Goal: Task Accomplishment & Management: Use online tool/utility

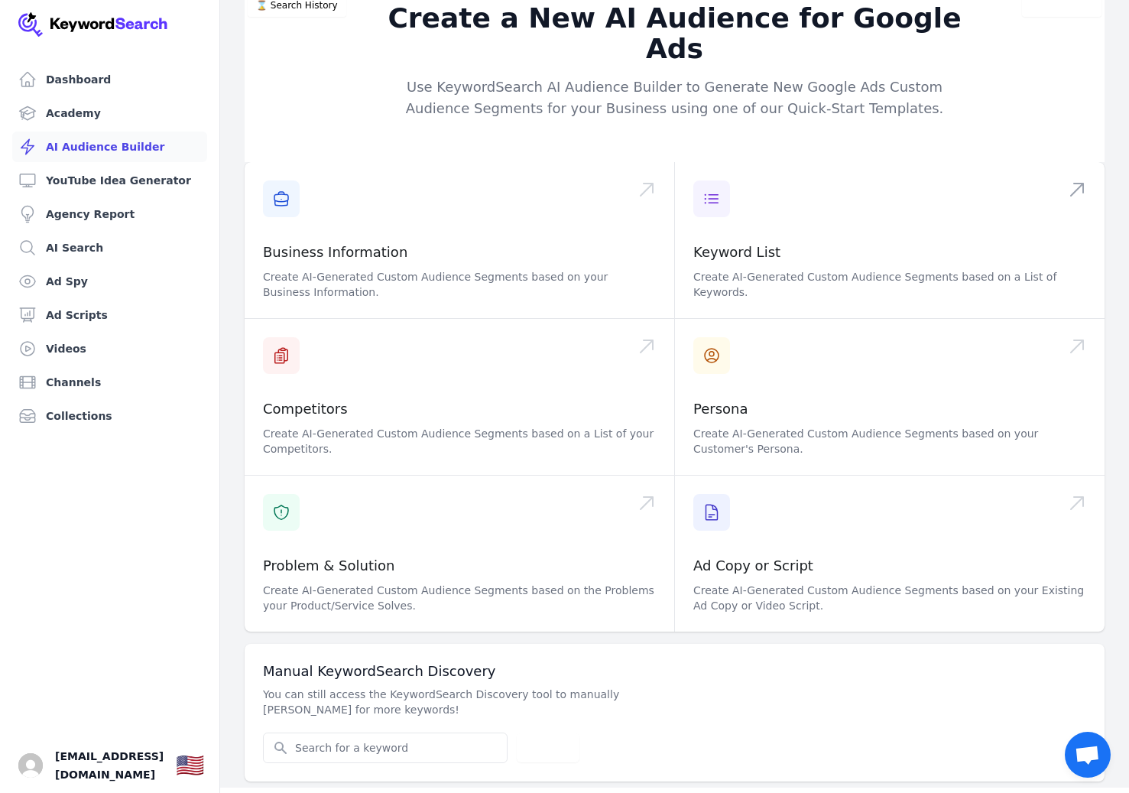
scroll to position [18, 0]
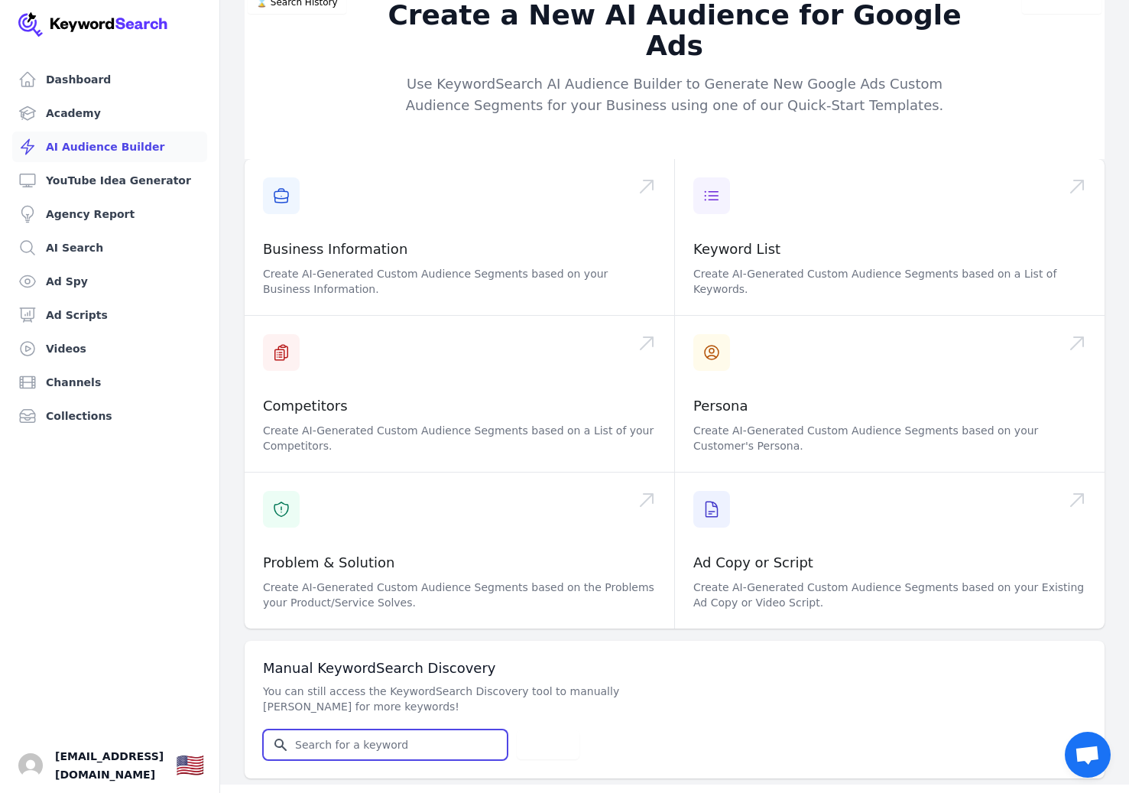
click at [417, 730] on input "Search for YouTube Keywords" at bounding box center [385, 744] width 243 height 29
type input "dtf printing"
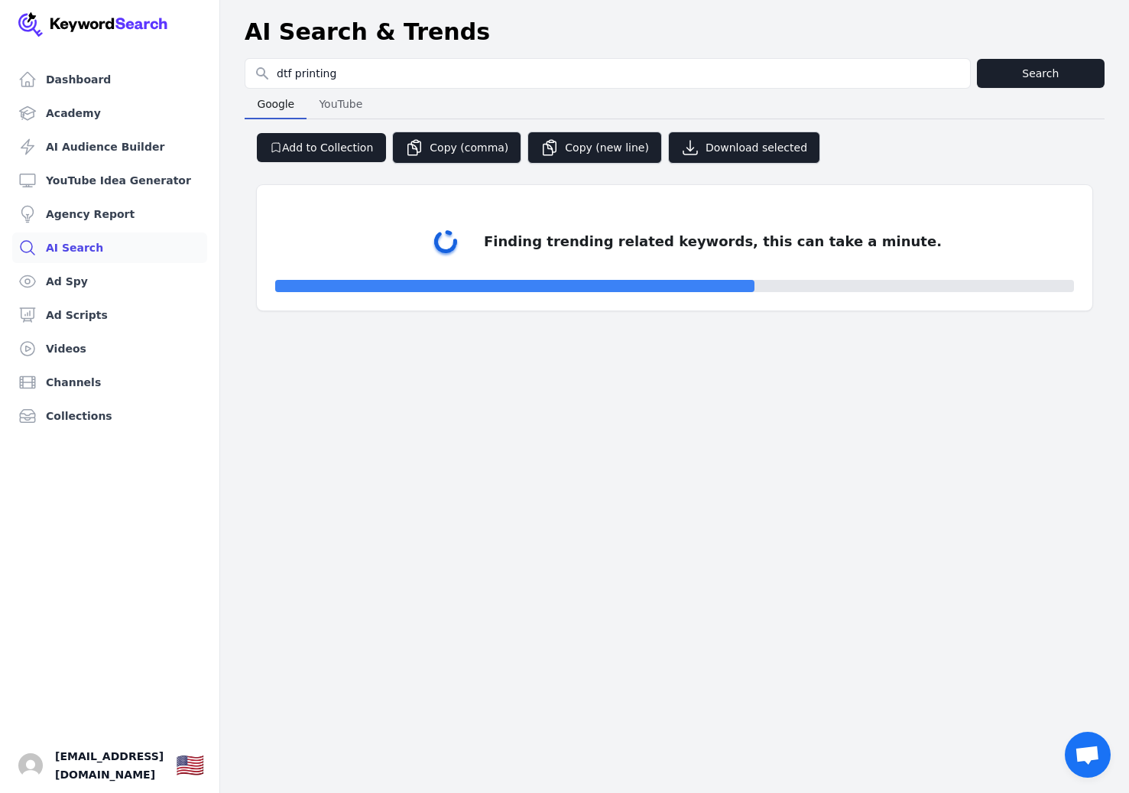
select select "50"
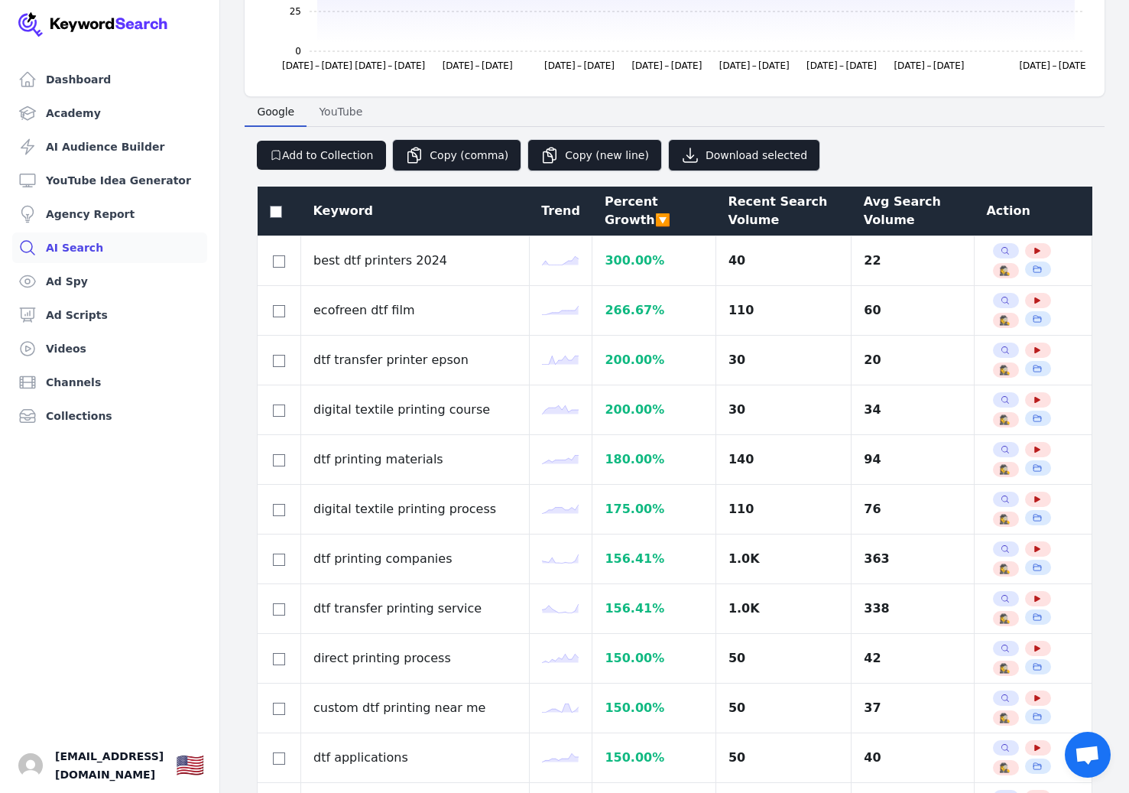
scroll to position [278, 0]
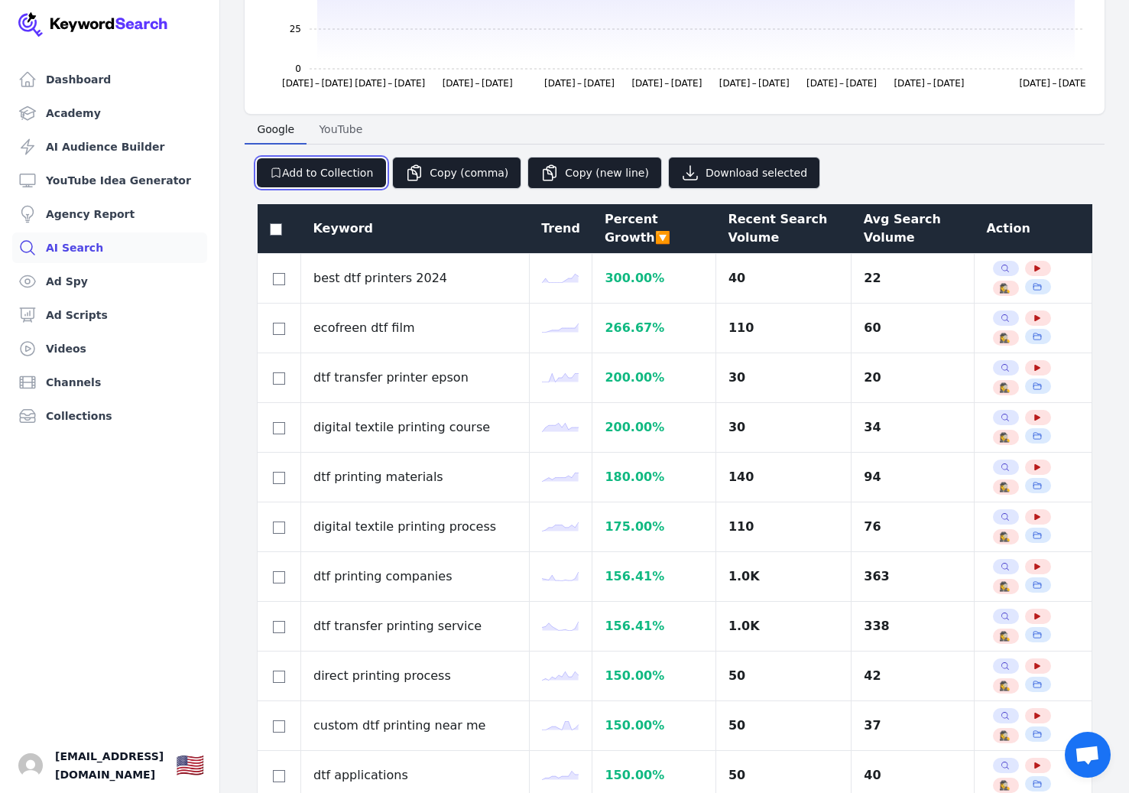
click at [319, 176] on button "Add to Collection" at bounding box center [321, 172] width 129 height 29
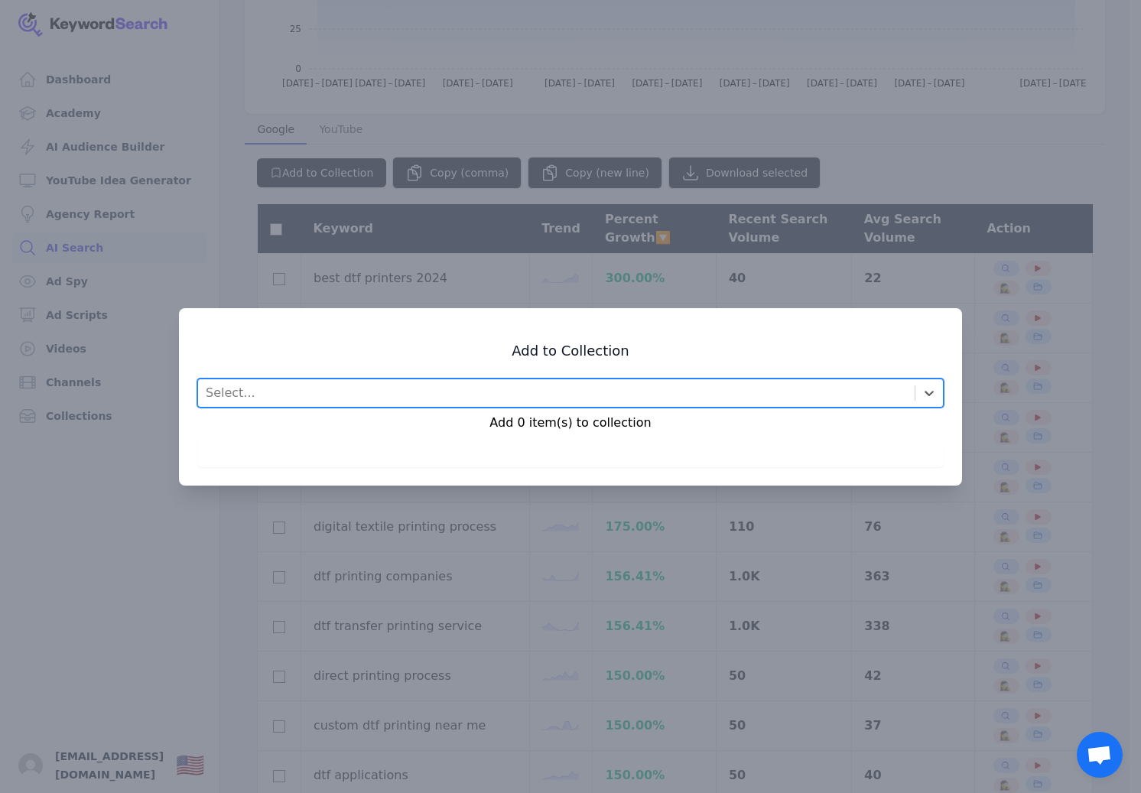
click at [292, 388] on div "Select..." at bounding box center [556, 393] width 716 height 28
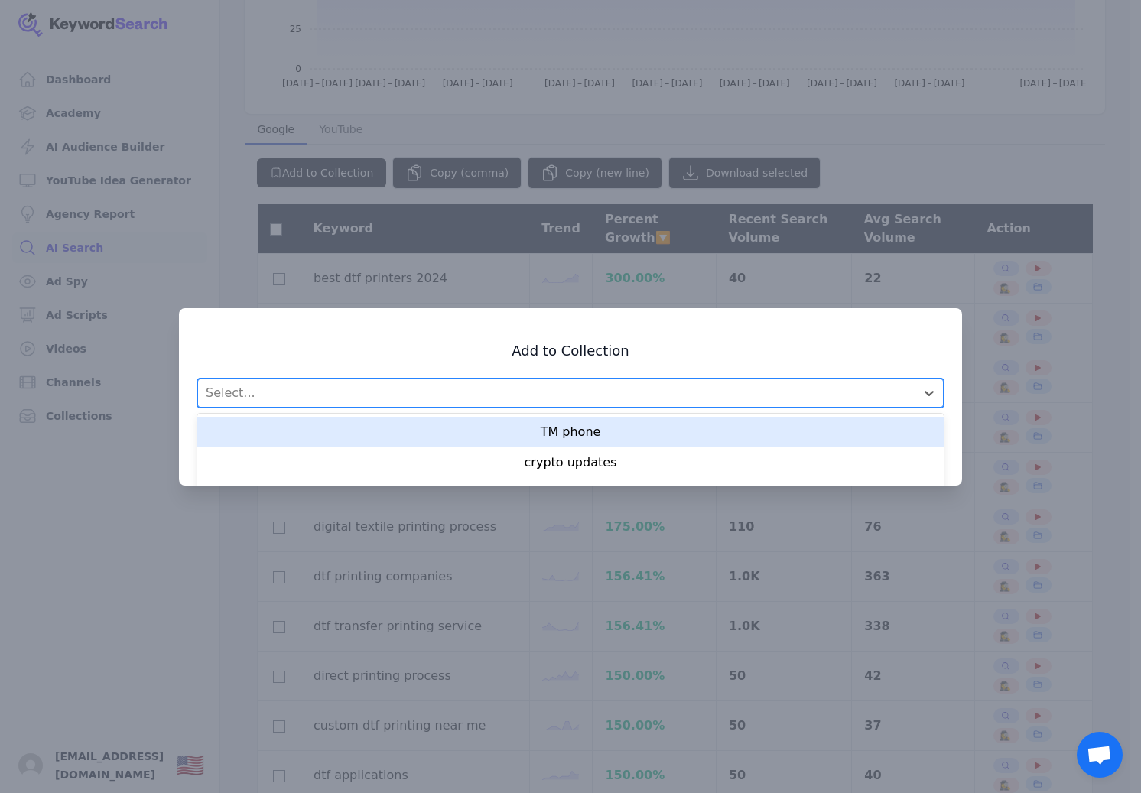
click at [307, 388] on div "Select..." at bounding box center [556, 393] width 716 height 28
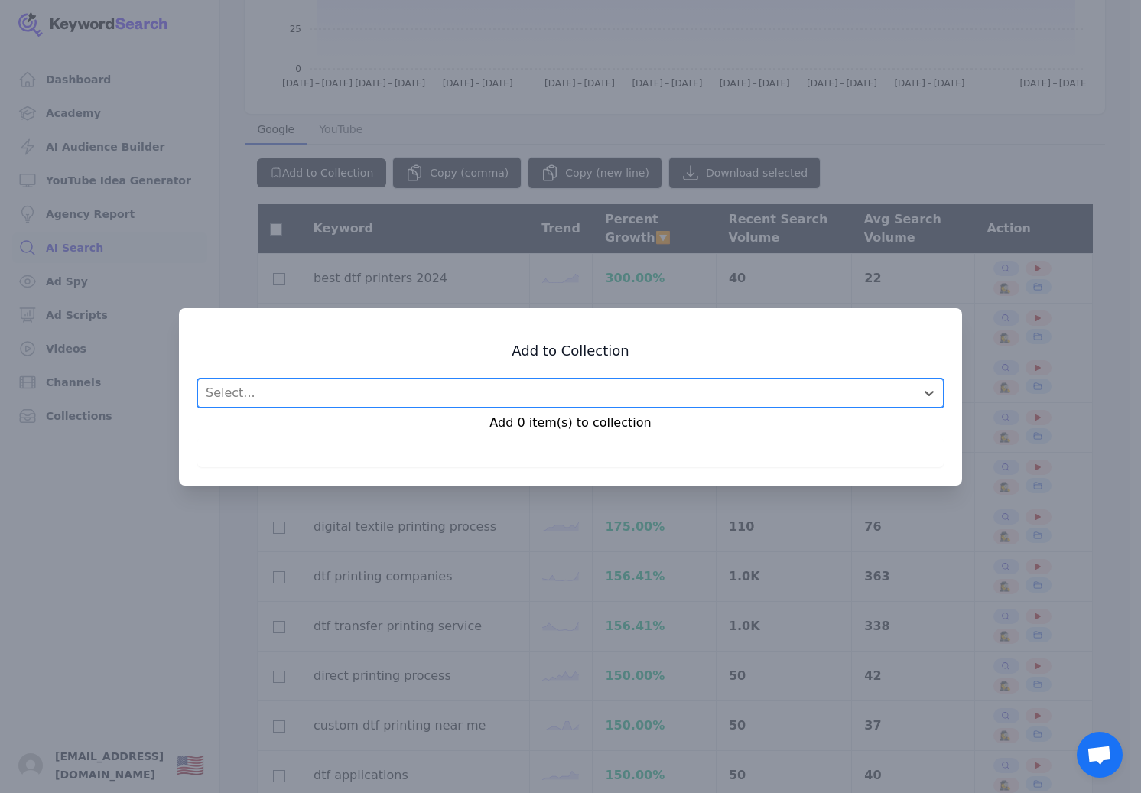
type input "d"
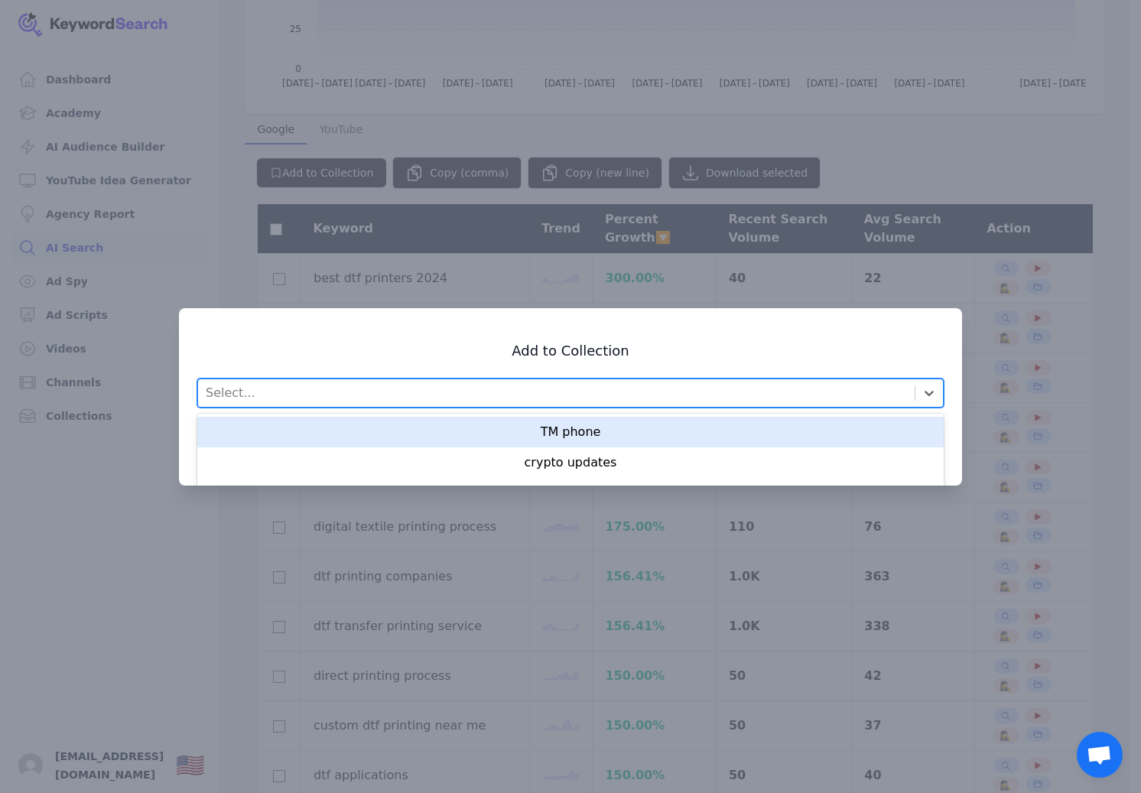
click at [682, 280] on div at bounding box center [570, 396] width 1141 height 793
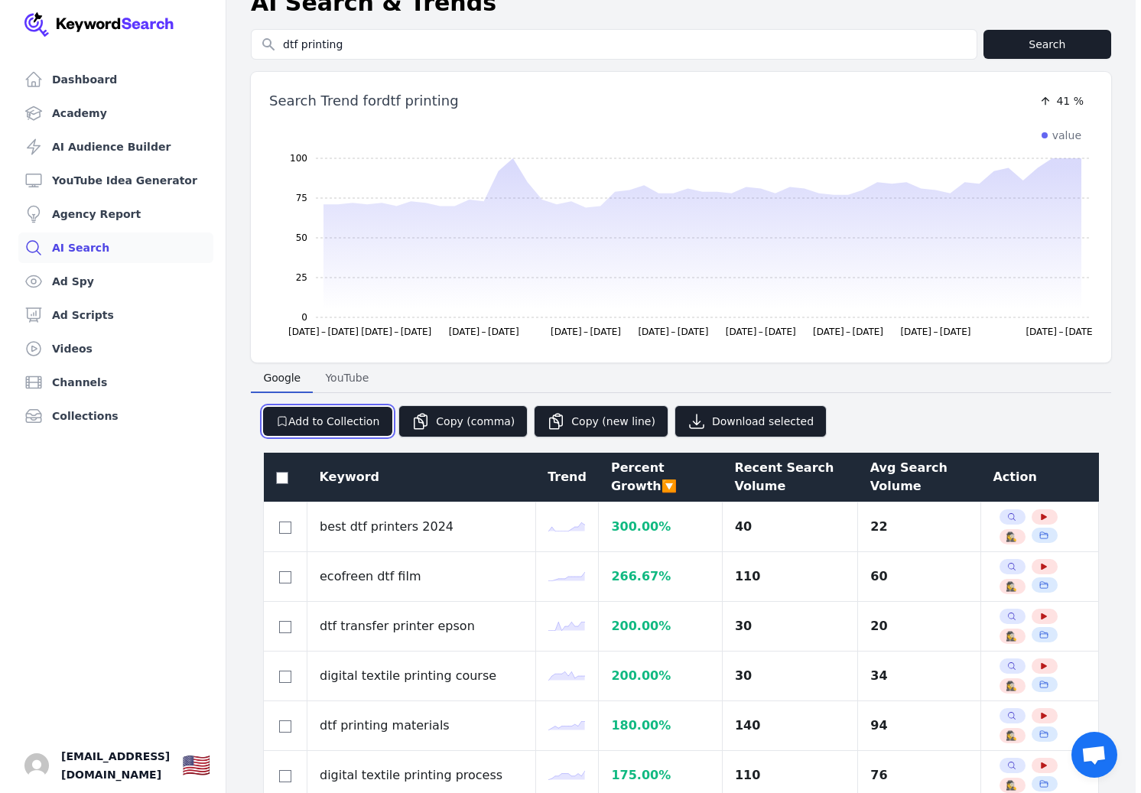
scroll to position [0, 0]
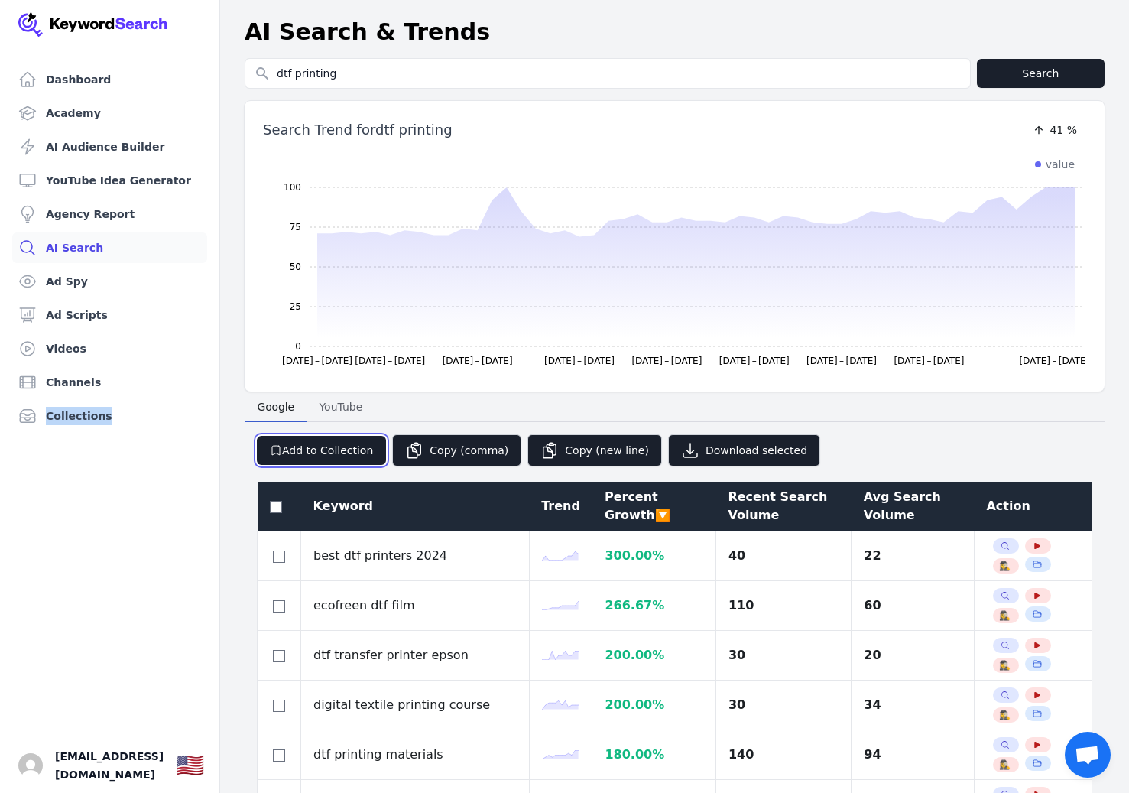
click at [320, 446] on button "Add to Collection" at bounding box center [321, 450] width 129 height 29
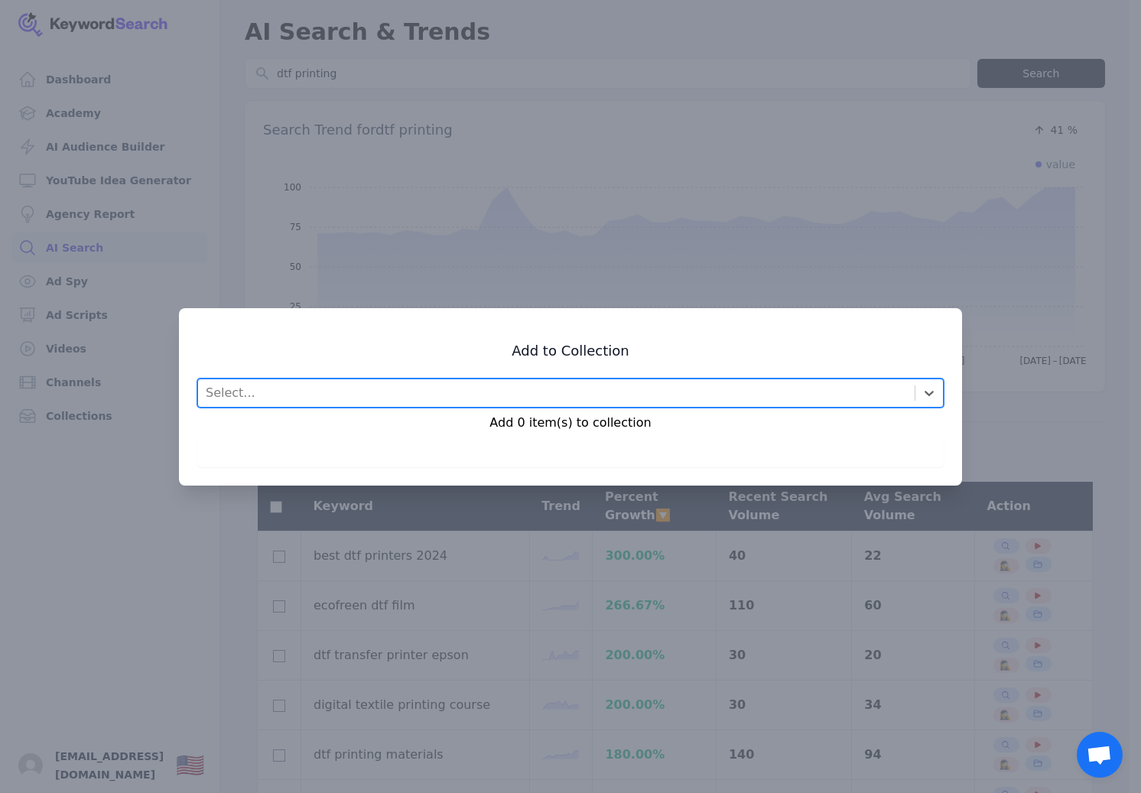
click at [466, 385] on div "Select..." at bounding box center [556, 393] width 716 height 28
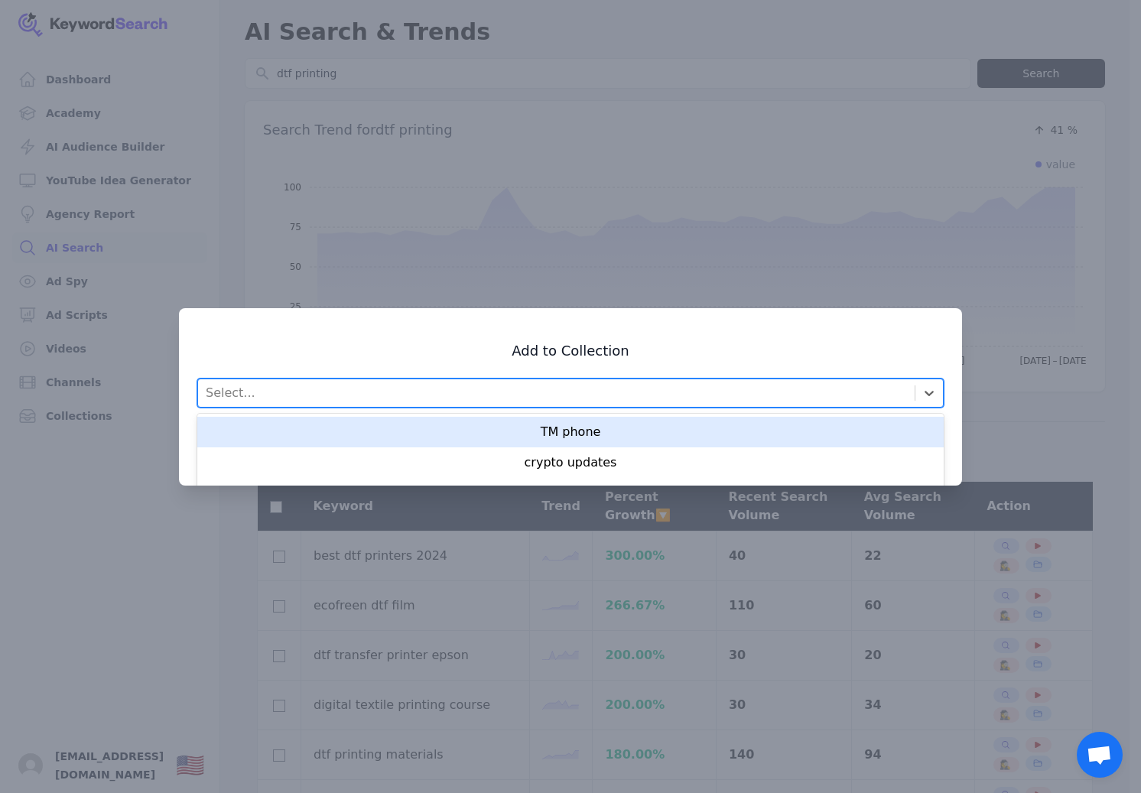
click at [729, 356] on h3 "Add to Collection" at bounding box center [570, 351] width 746 height 18
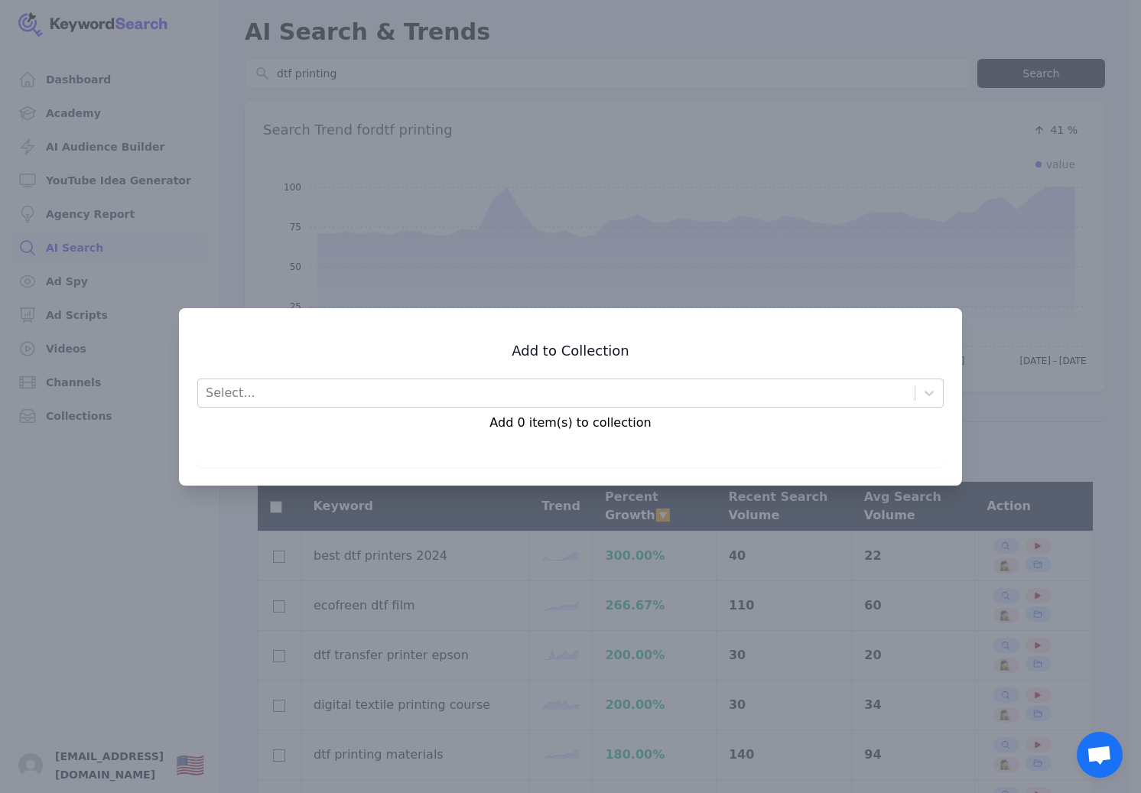
click at [622, 288] on div at bounding box center [570, 396] width 1141 height 793
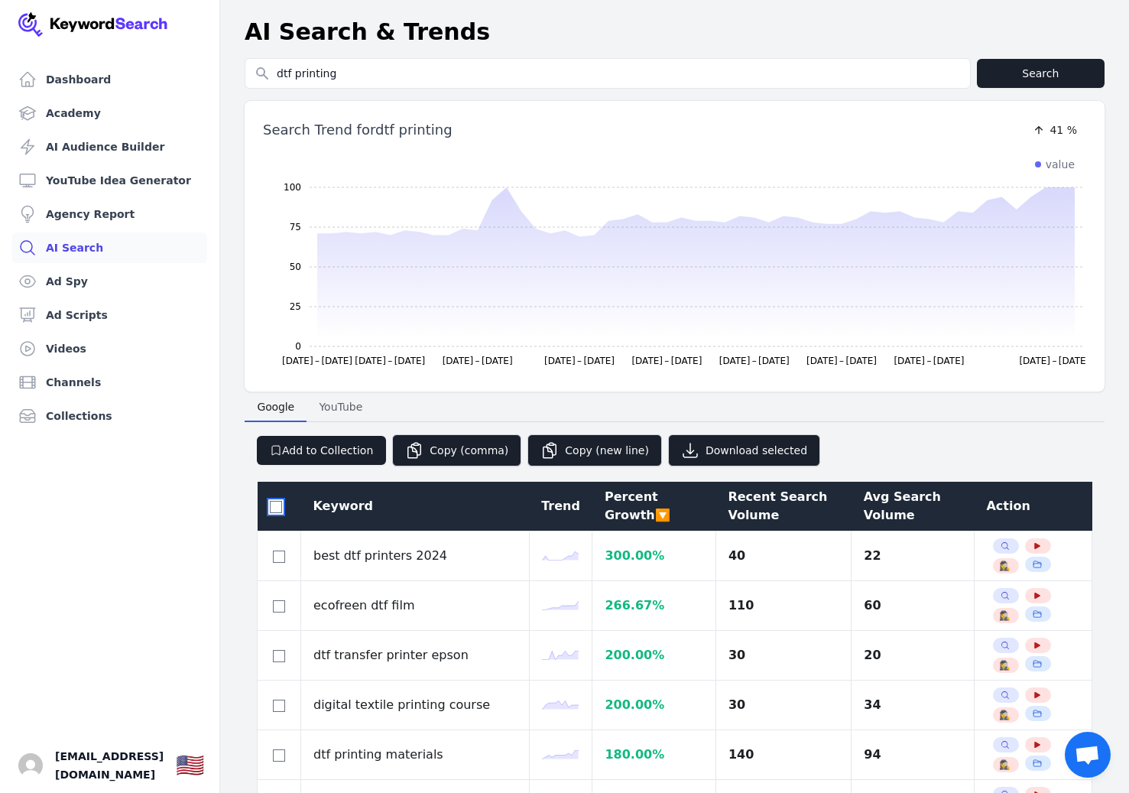
click at [271, 511] on input "checkbox" at bounding box center [276, 507] width 12 height 12
checkbox input "true"
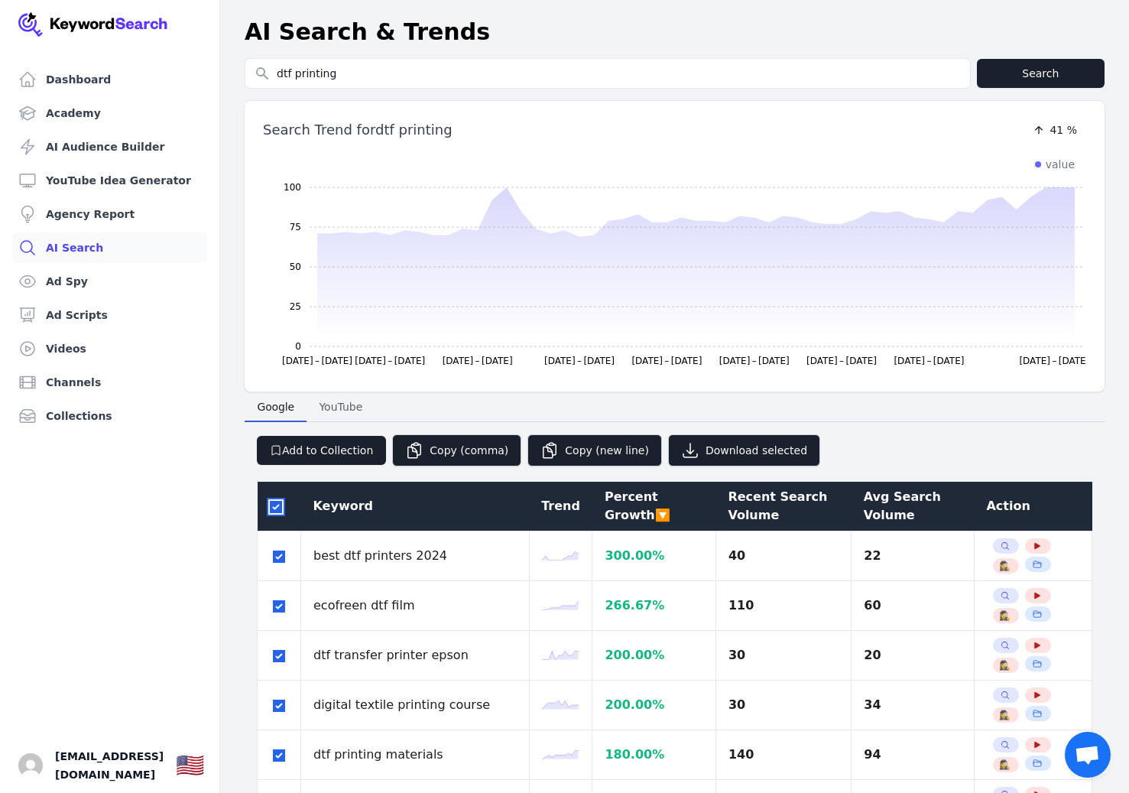
checkbox input "true"
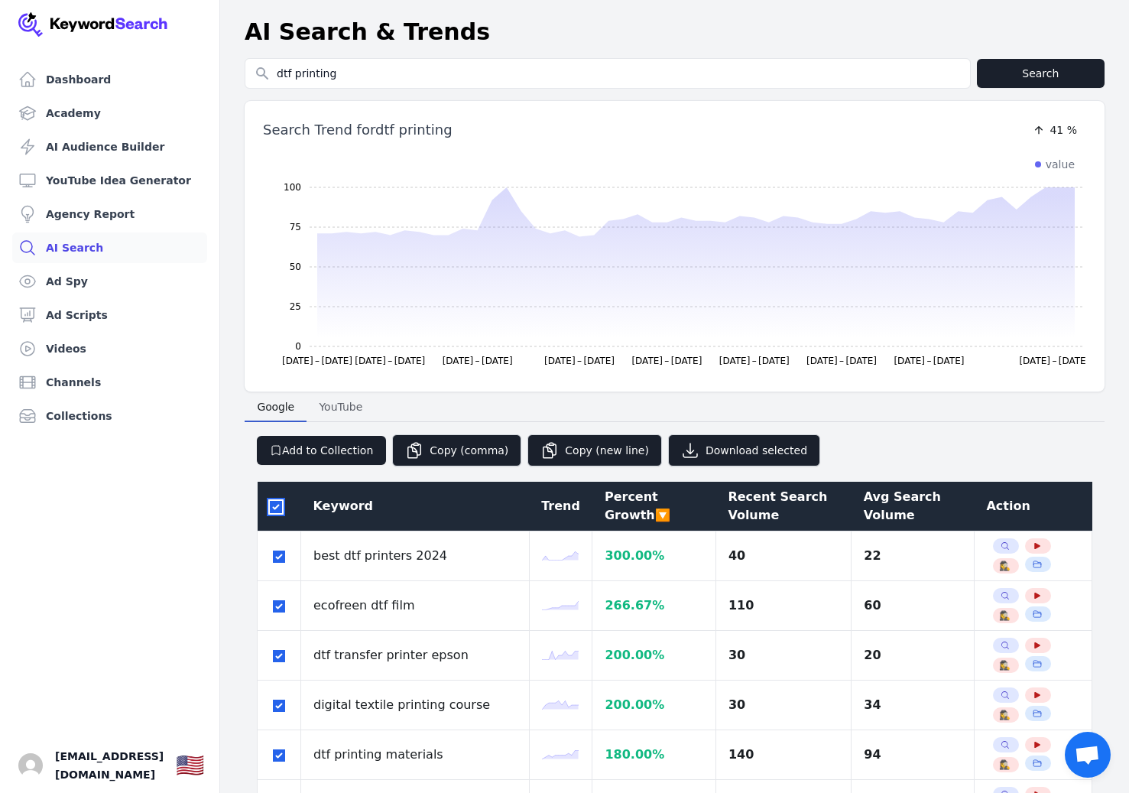
checkbox input "true"
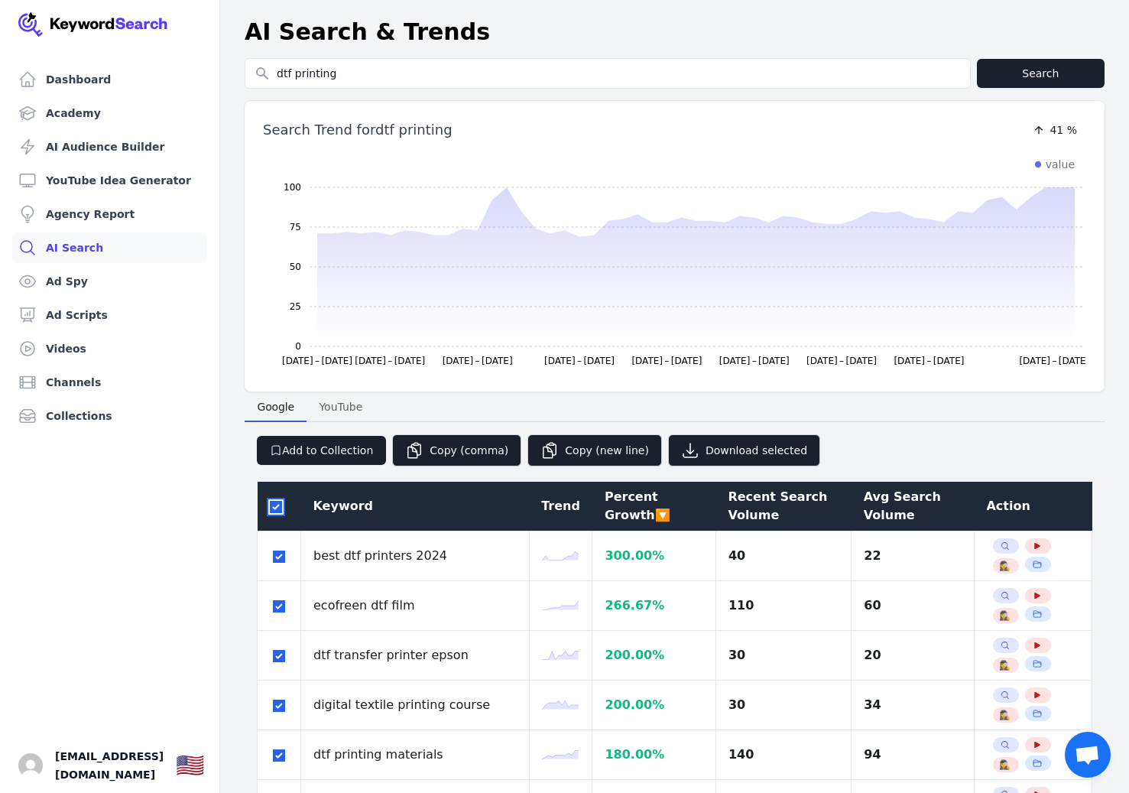
checkbox input "true"
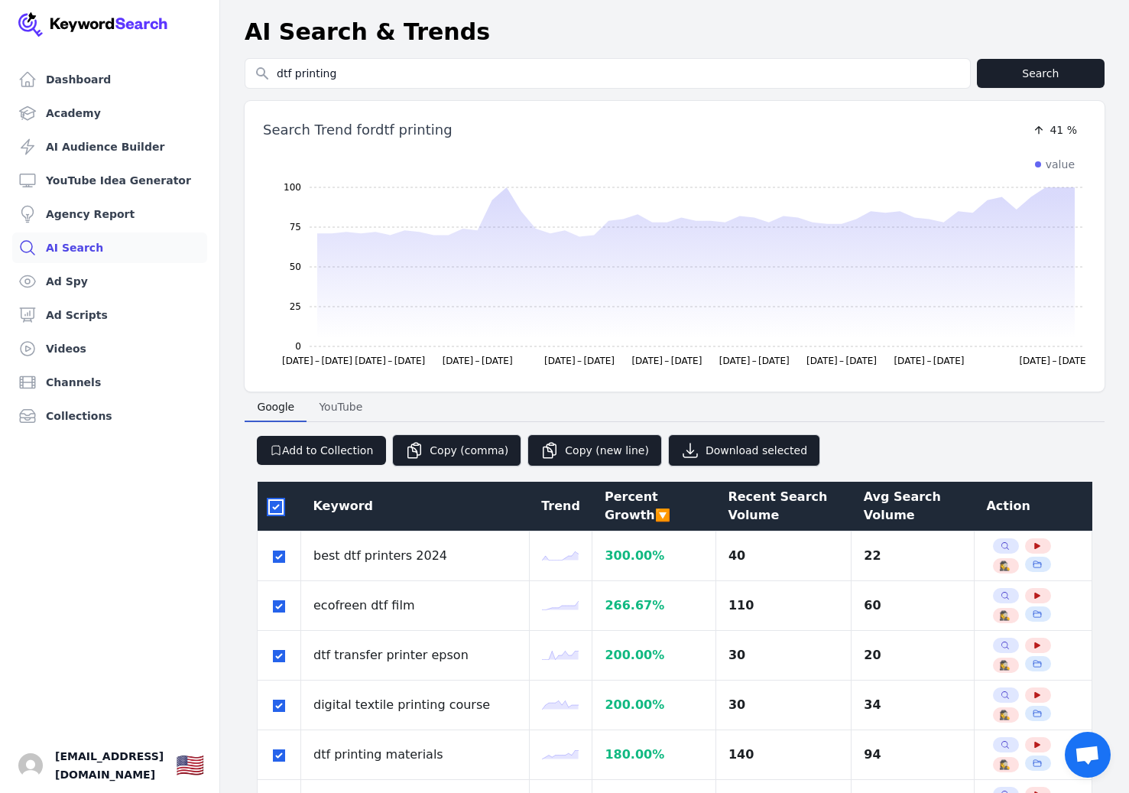
checkbox input "true"
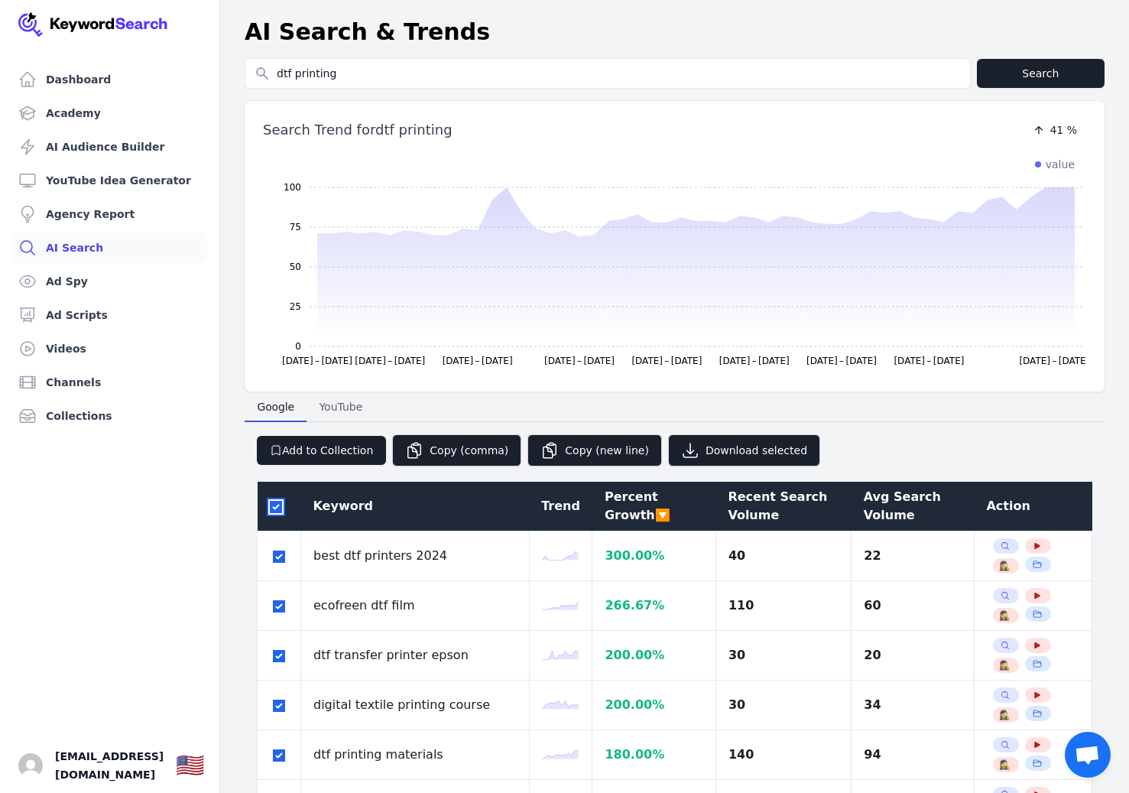
checkbox input "true"
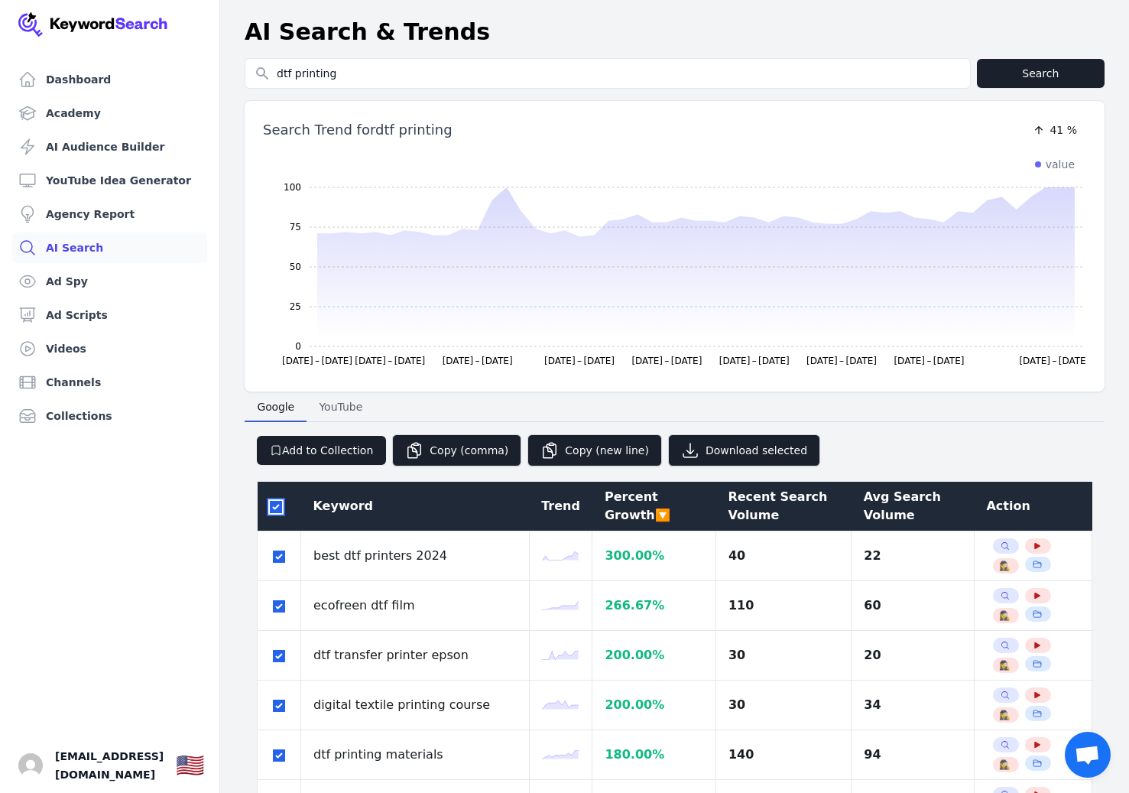
checkbox input "true"
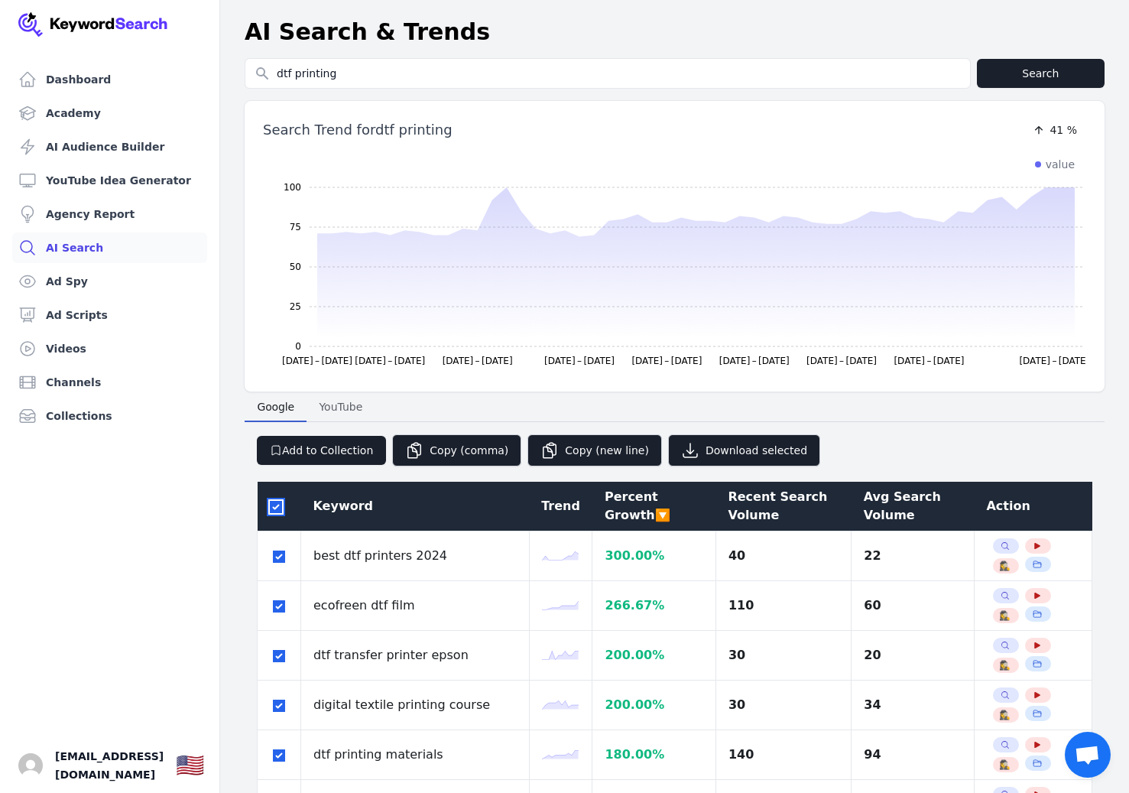
checkbox input "true"
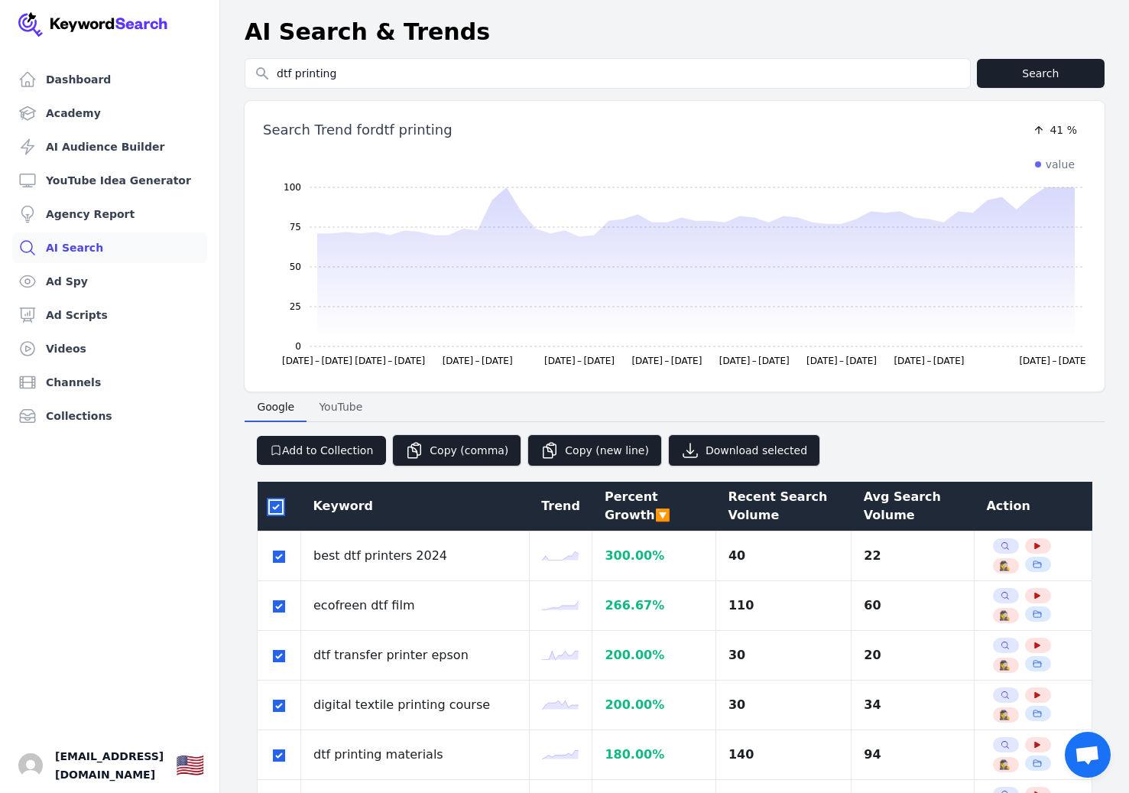
checkbox input "true"
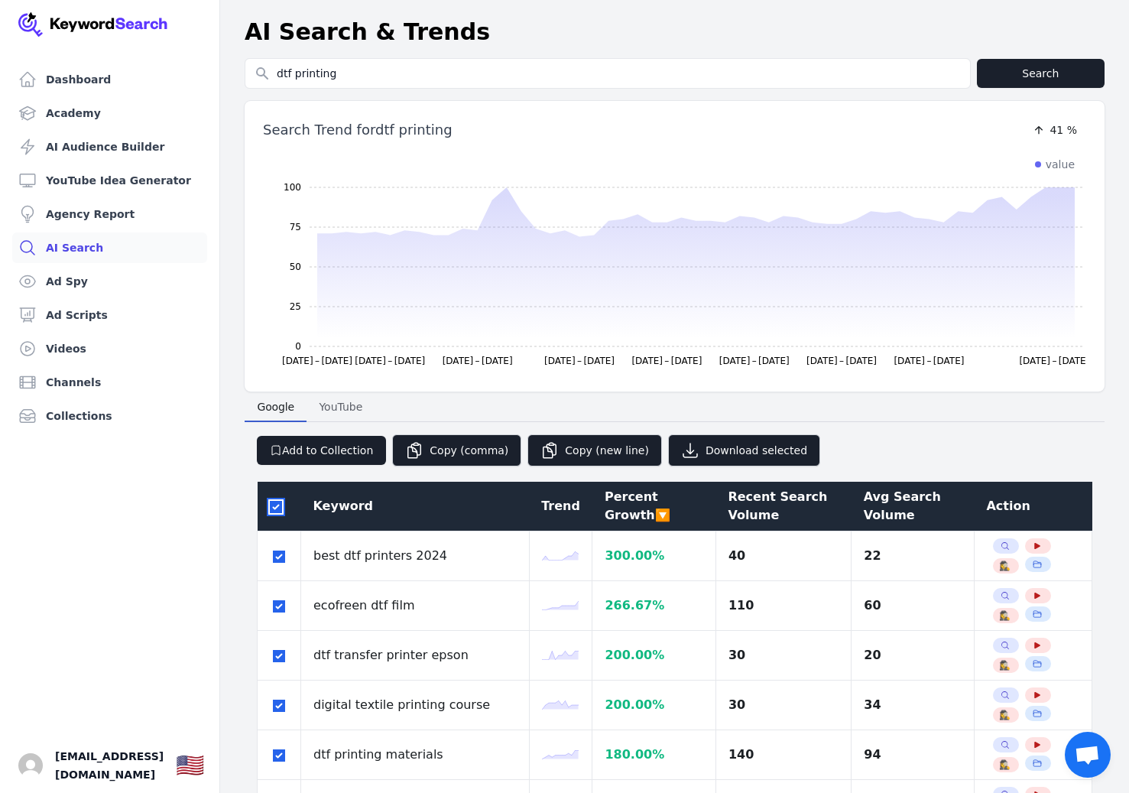
checkbox input "true"
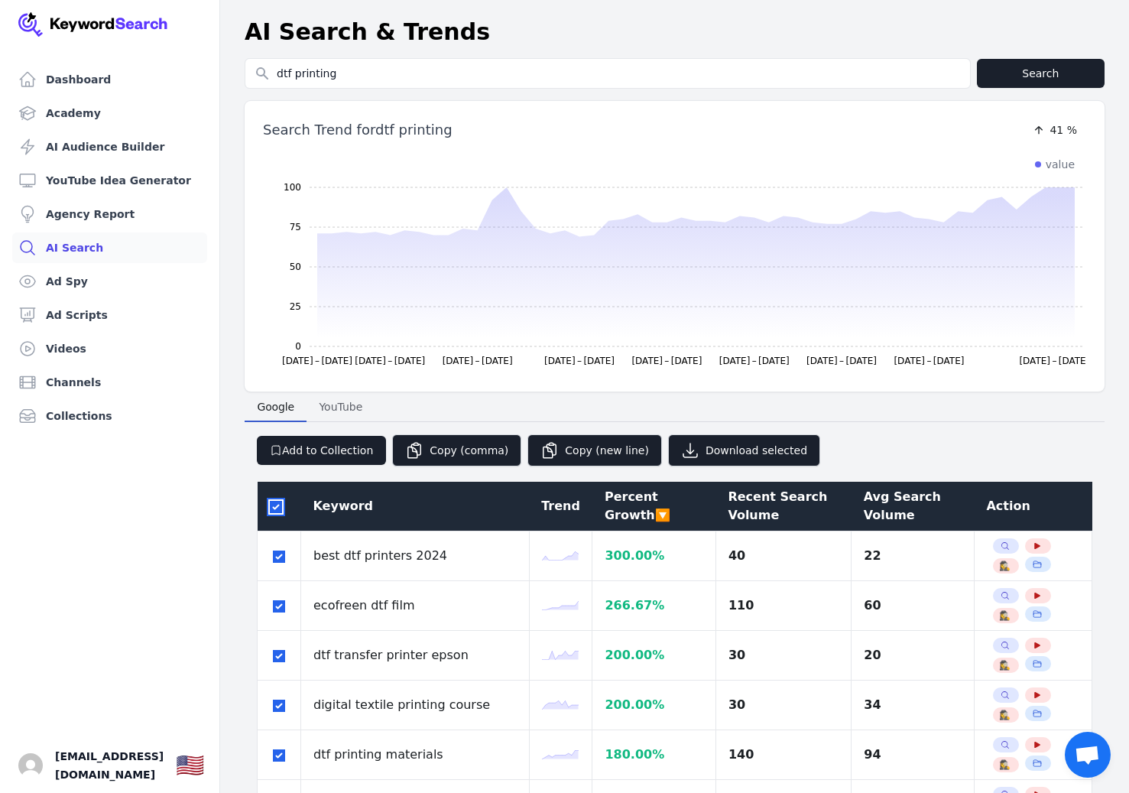
checkbox input "true"
click at [310, 460] on button "Add to Collection" at bounding box center [321, 450] width 129 height 29
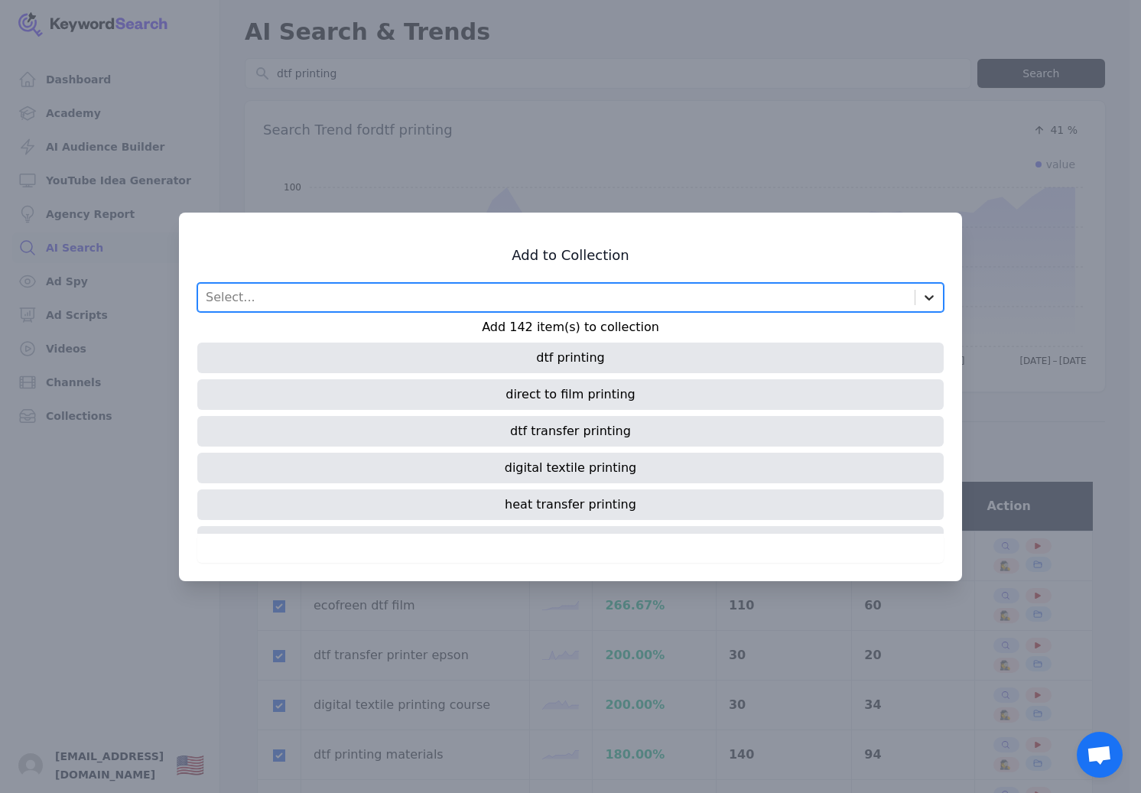
click at [927, 301] on icon at bounding box center [928, 297] width 15 height 15
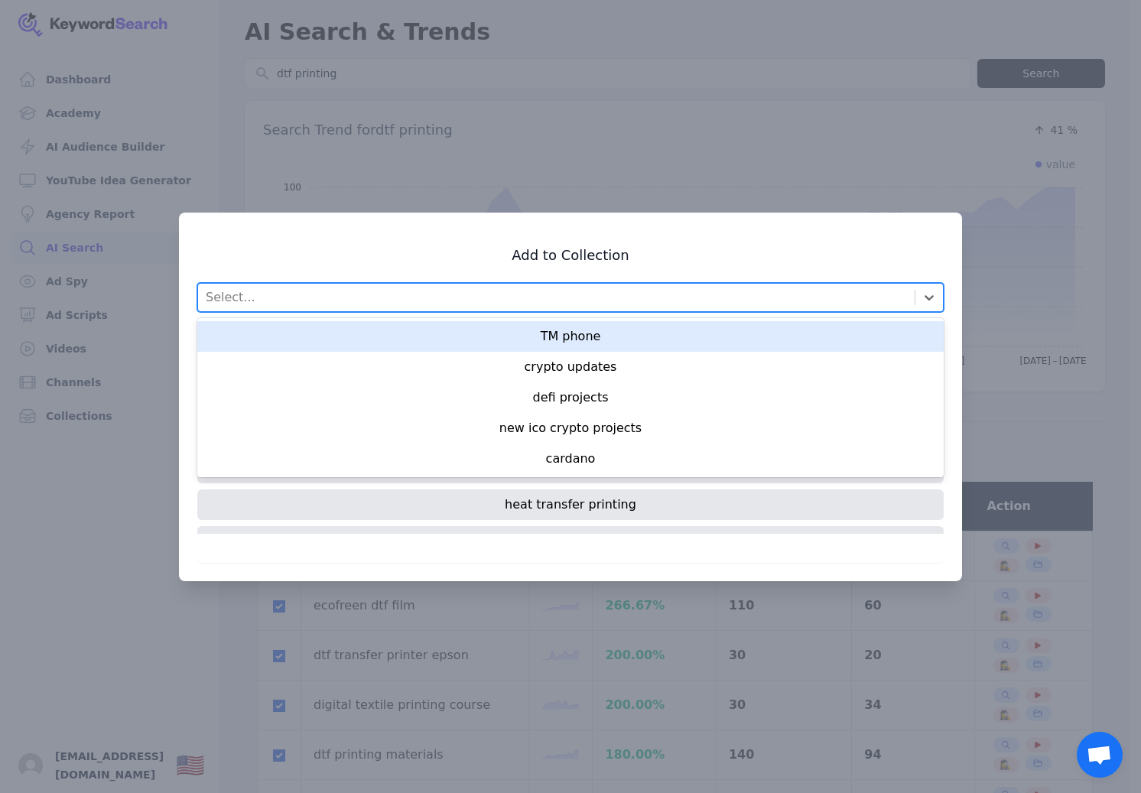
click at [664, 252] on h3 "Add to Collection" at bounding box center [570, 255] width 746 height 18
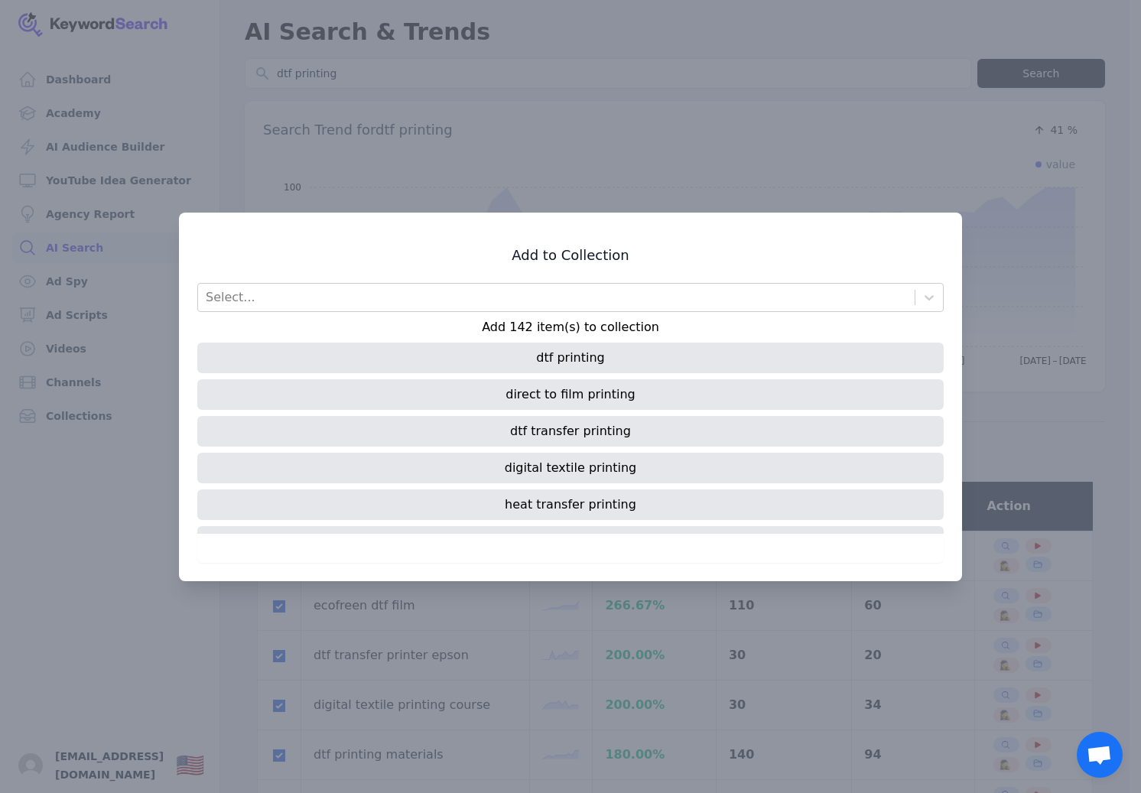
click at [770, 179] on div at bounding box center [570, 396] width 1141 height 793
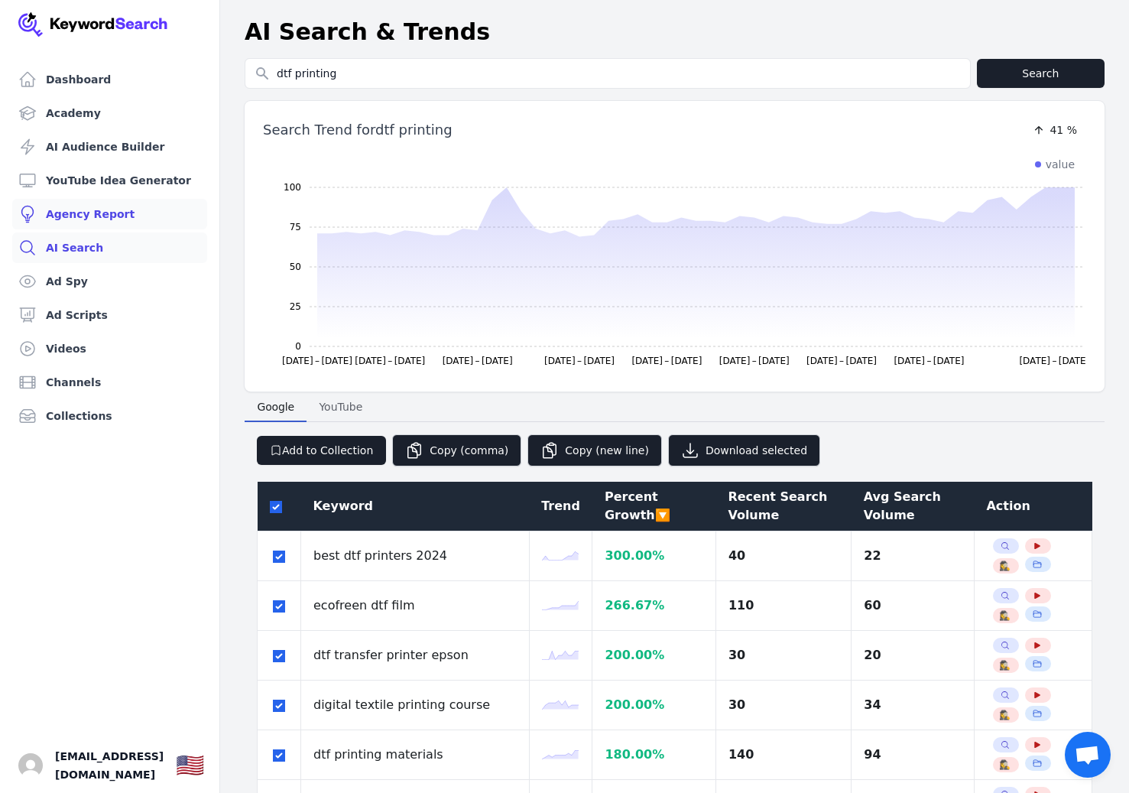
click at [90, 219] on link "Agency Report" at bounding box center [109, 214] width 195 height 31
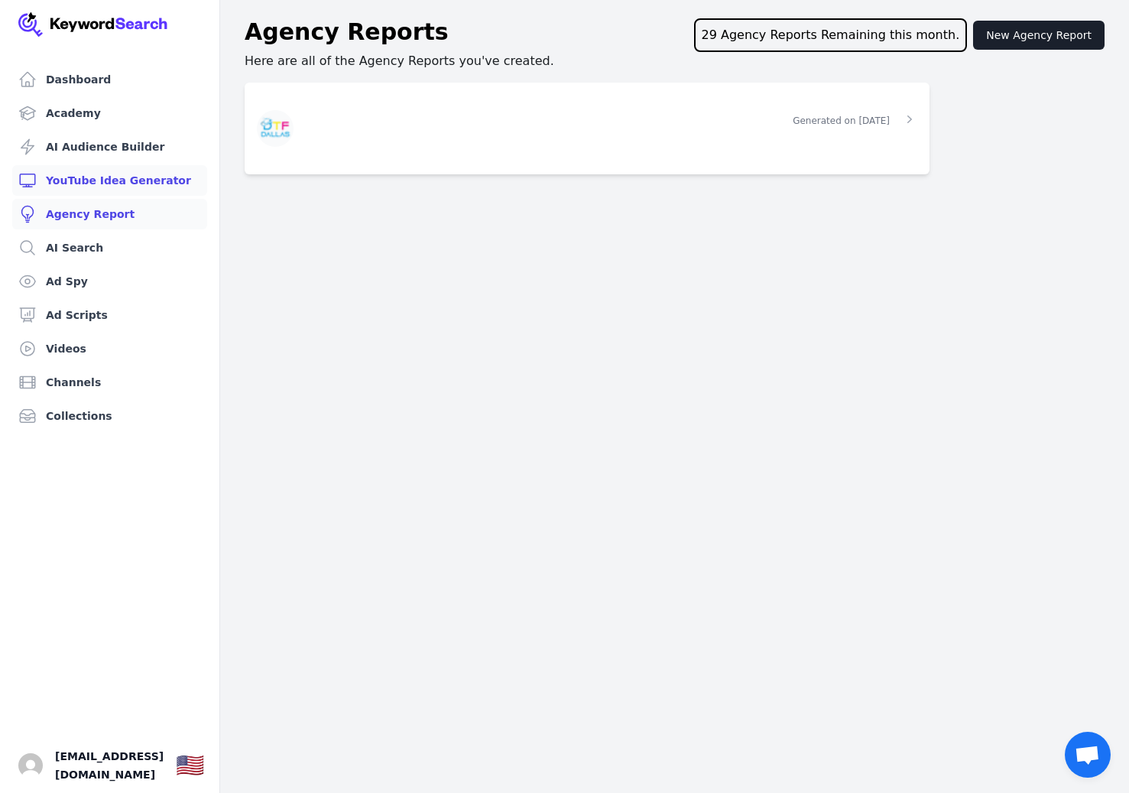
click at [109, 180] on link "YouTube Idea Generator" at bounding box center [109, 180] width 195 height 31
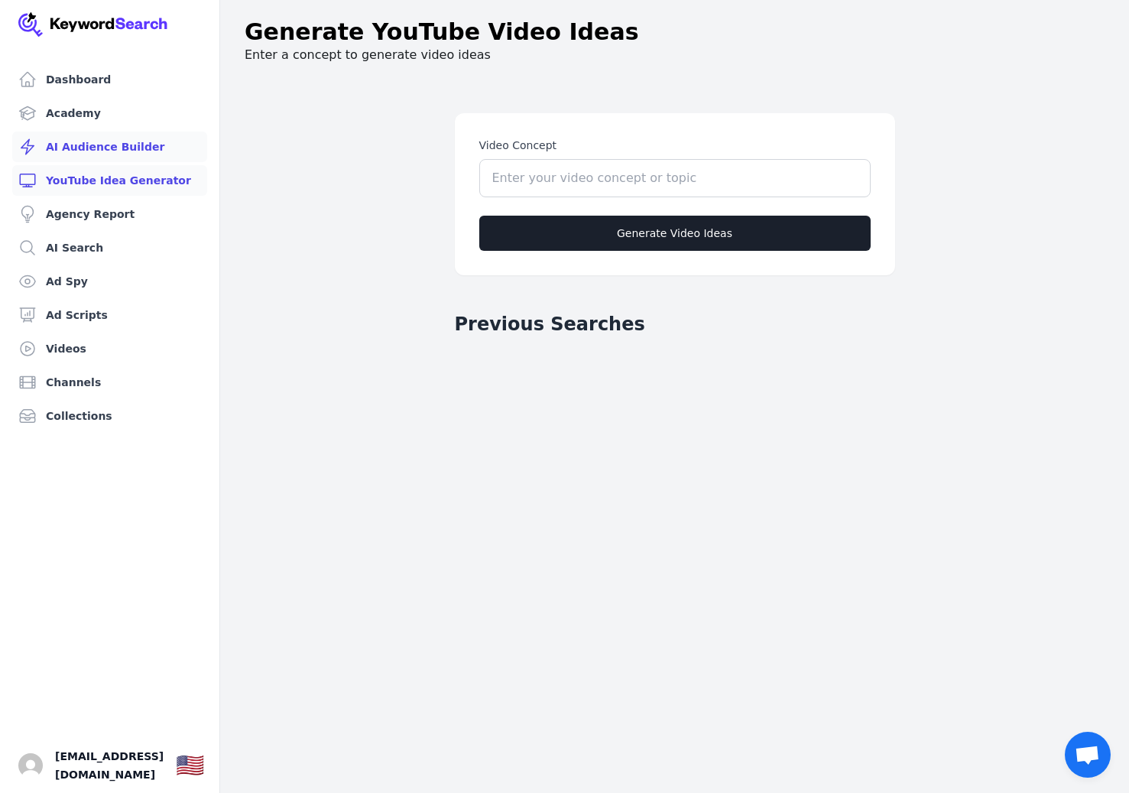
click at [104, 151] on link "AI Audience Builder" at bounding box center [109, 146] width 195 height 31
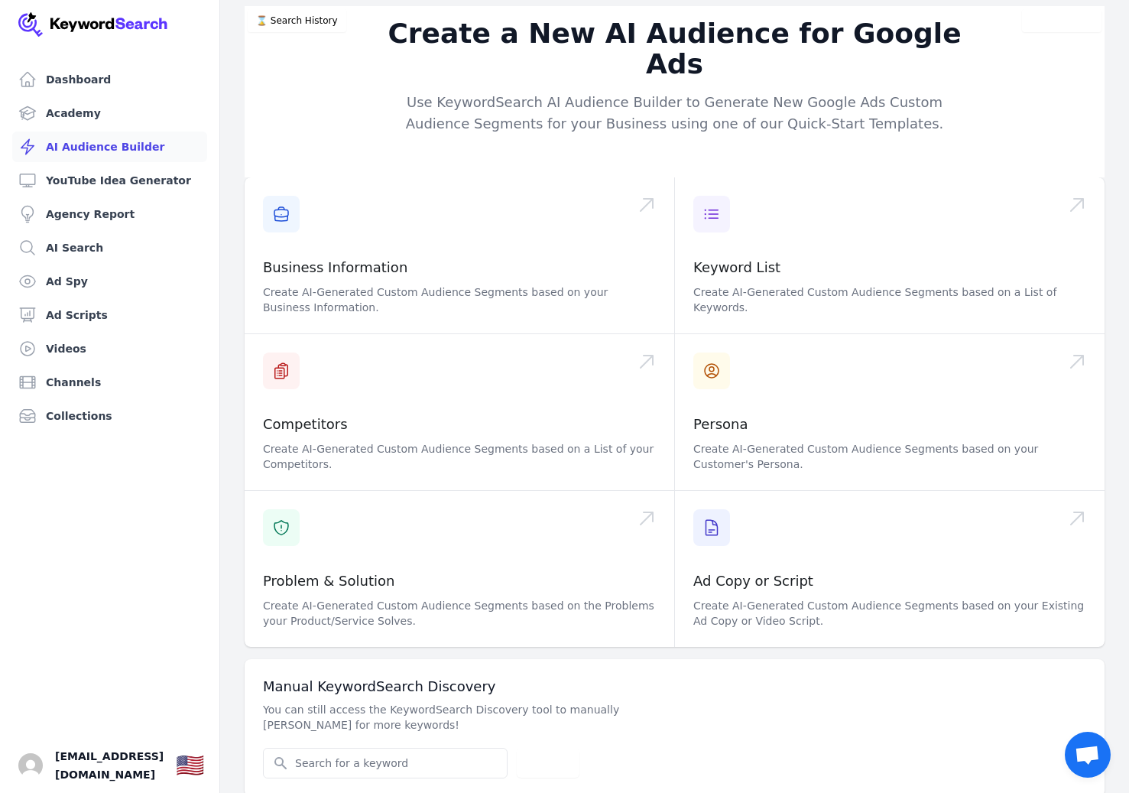
scroll to position [18, 0]
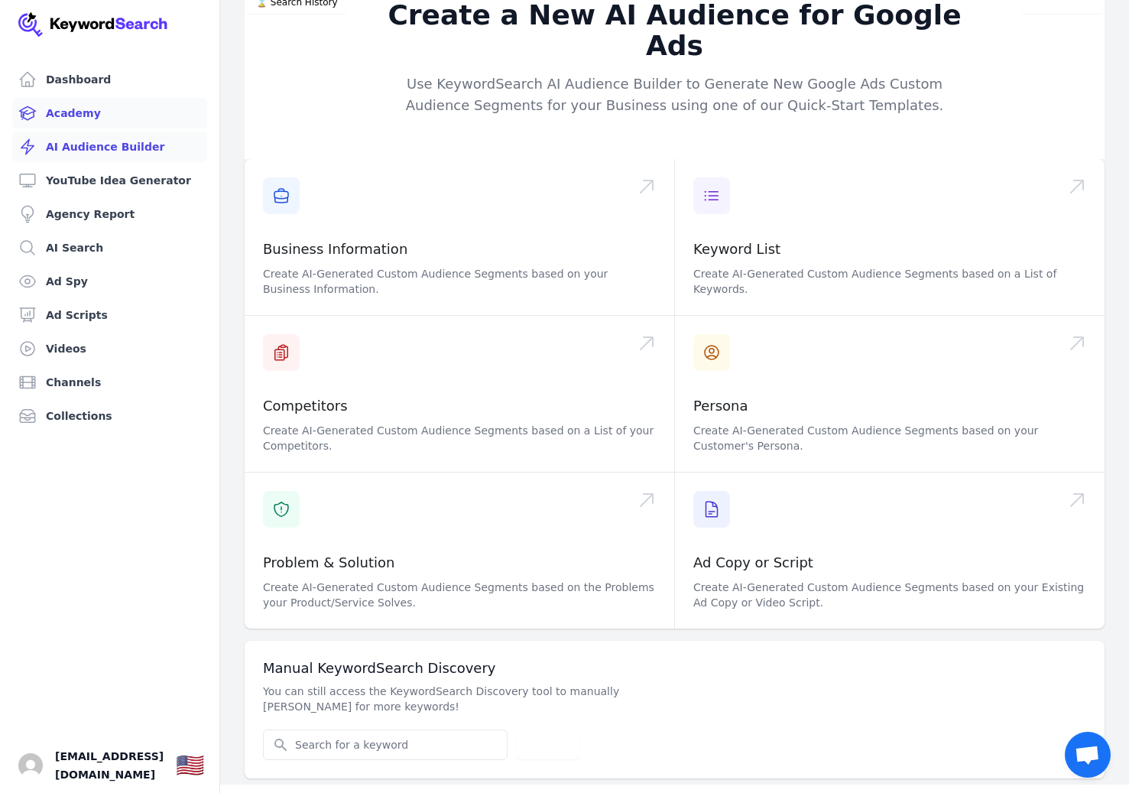
click at [89, 110] on link "Academy" at bounding box center [109, 113] width 195 height 31
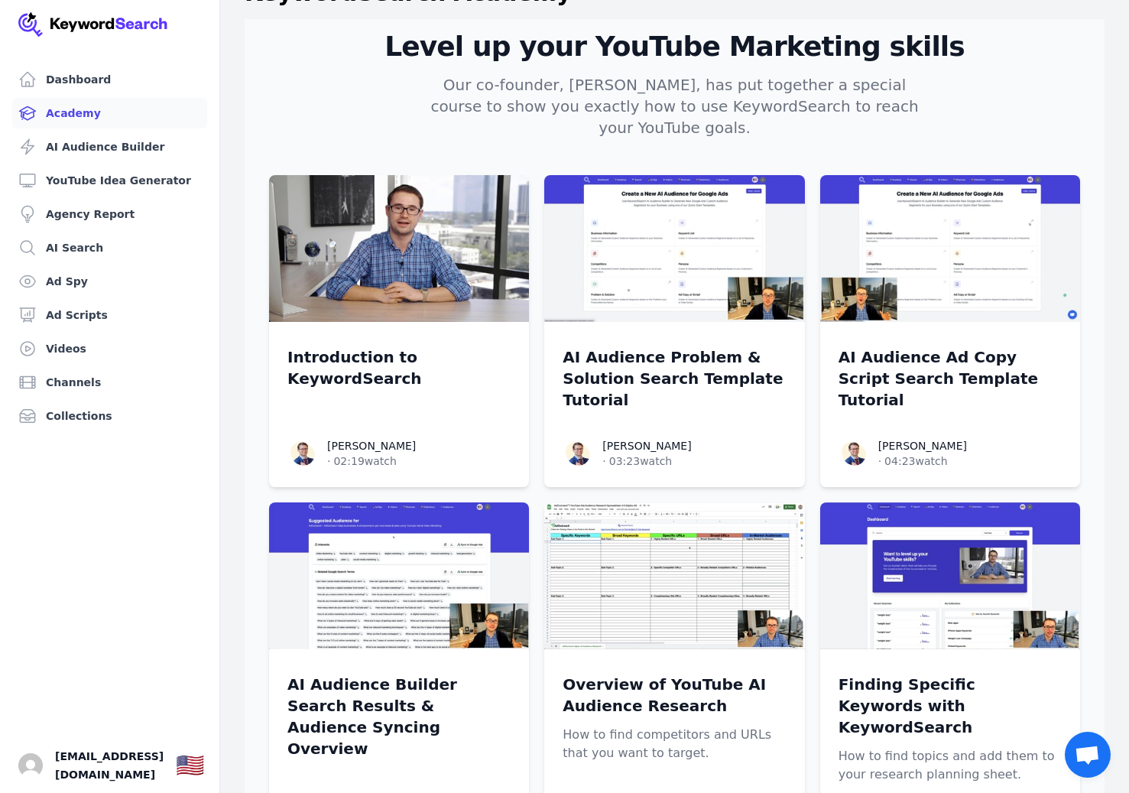
scroll to position [41, 0]
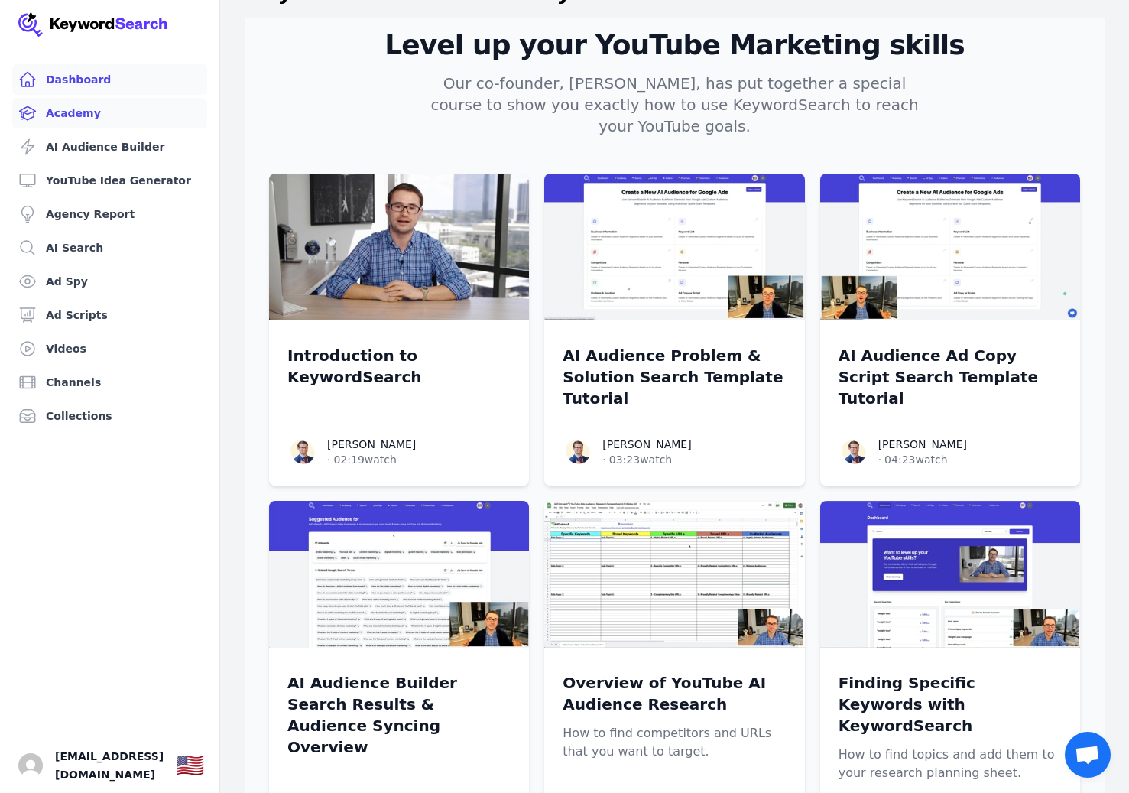
click at [76, 86] on link "Dashboard" at bounding box center [109, 79] width 195 height 31
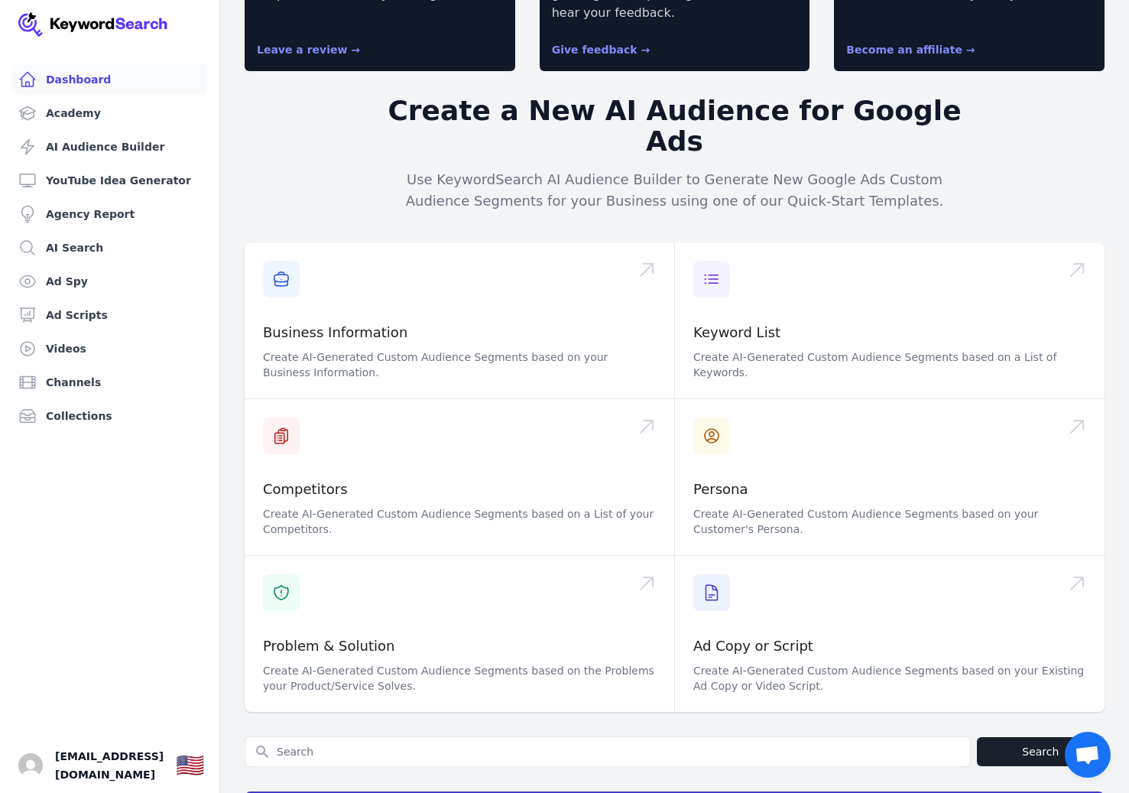
scroll to position [137, 0]
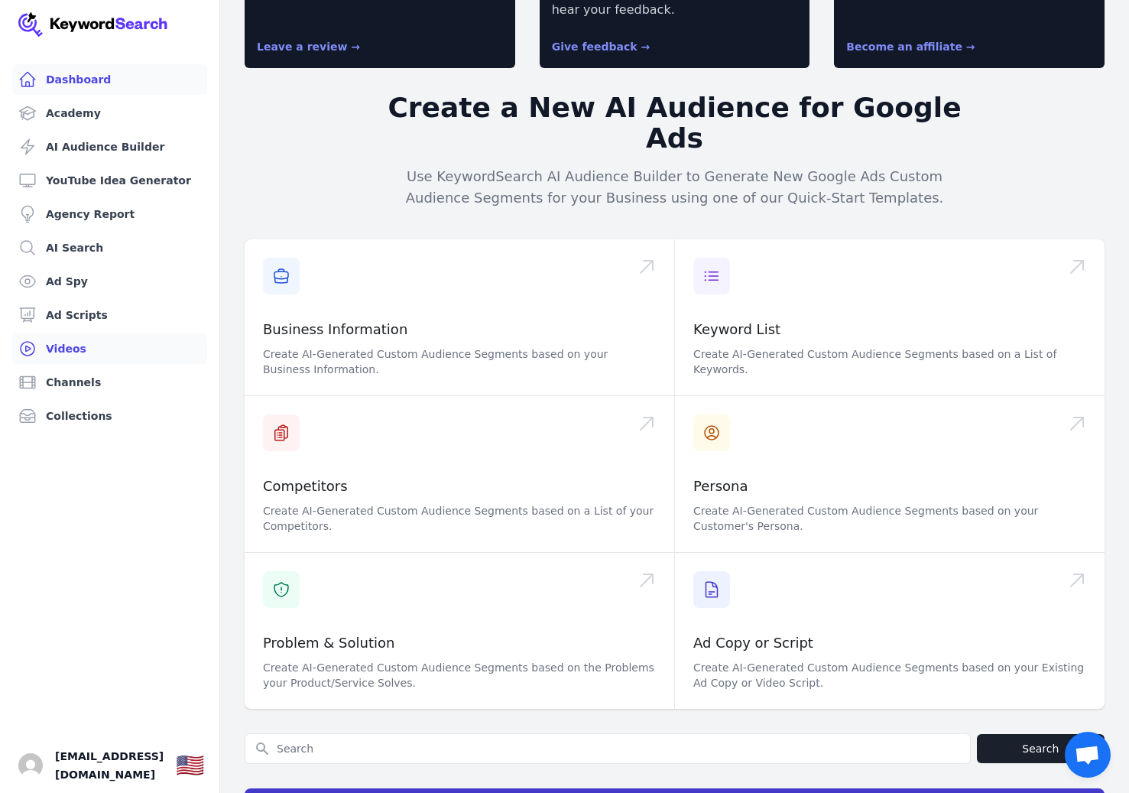
click at [71, 345] on link "Videos" at bounding box center [109, 348] width 195 height 31
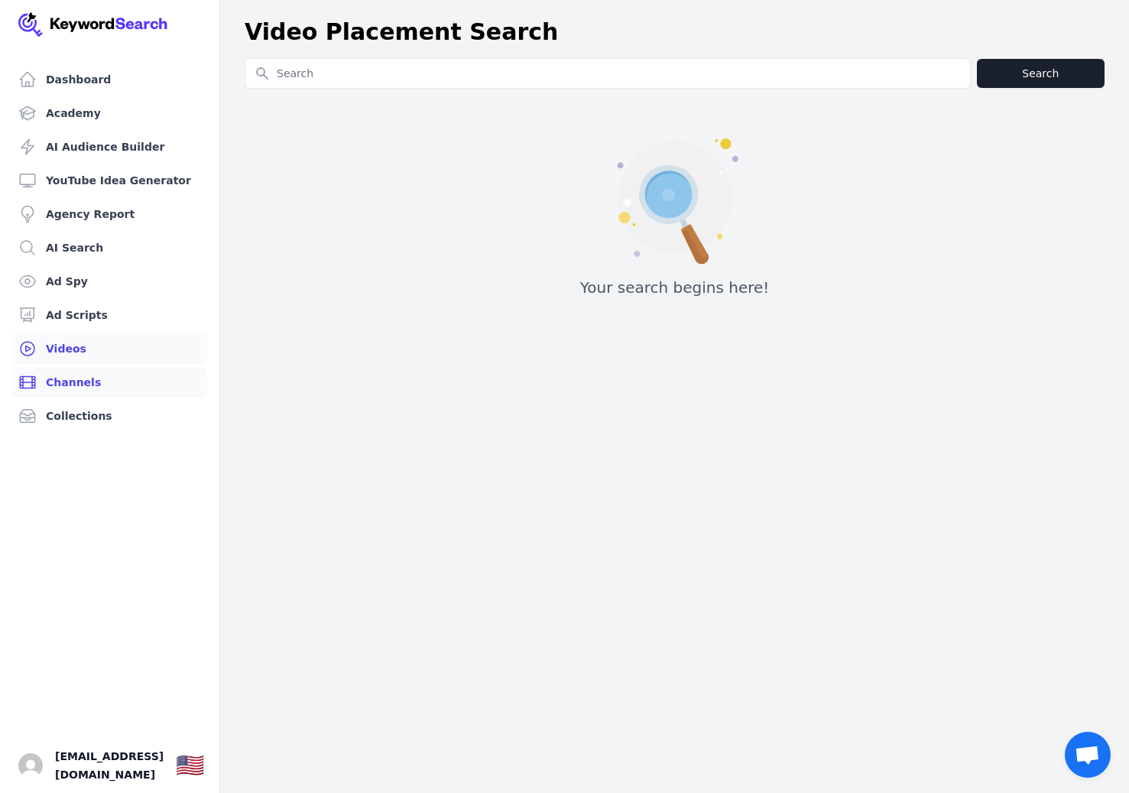
click at [72, 378] on link "Channels" at bounding box center [109, 382] width 195 height 31
click at [77, 409] on link "Collections" at bounding box center [109, 416] width 195 height 31
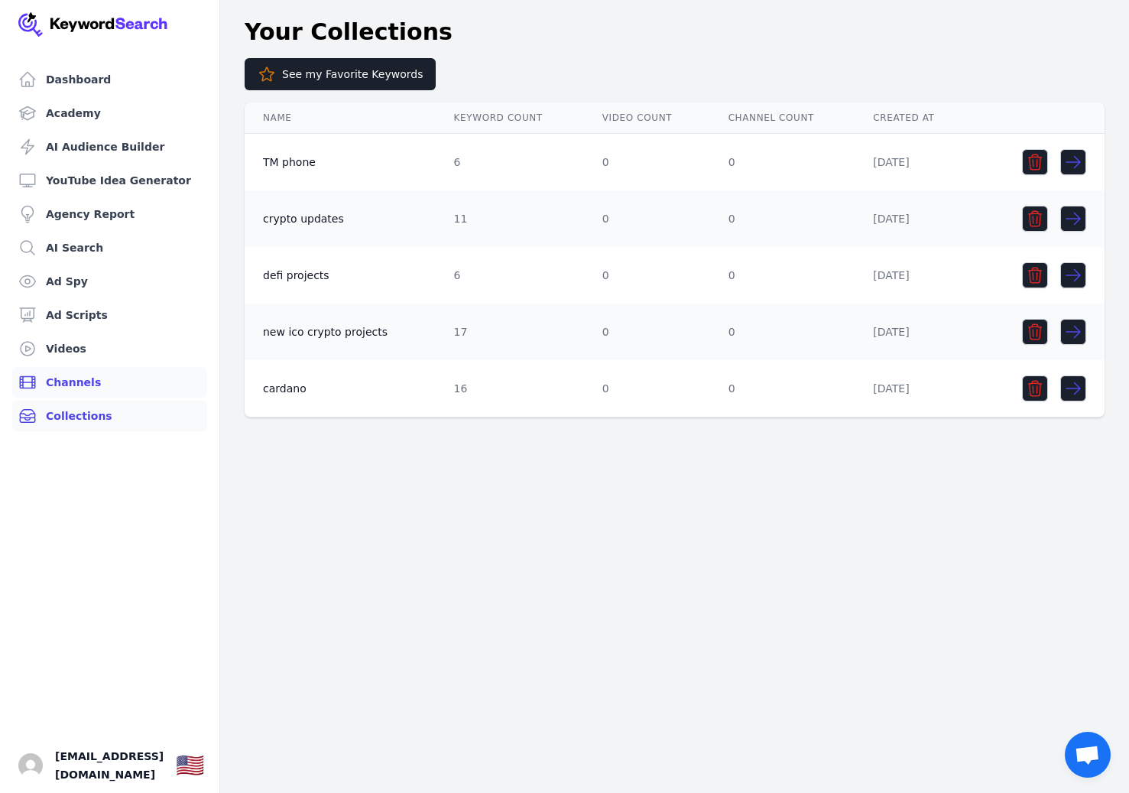
click at [86, 381] on link "Channels" at bounding box center [109, 382] width 195 height 31
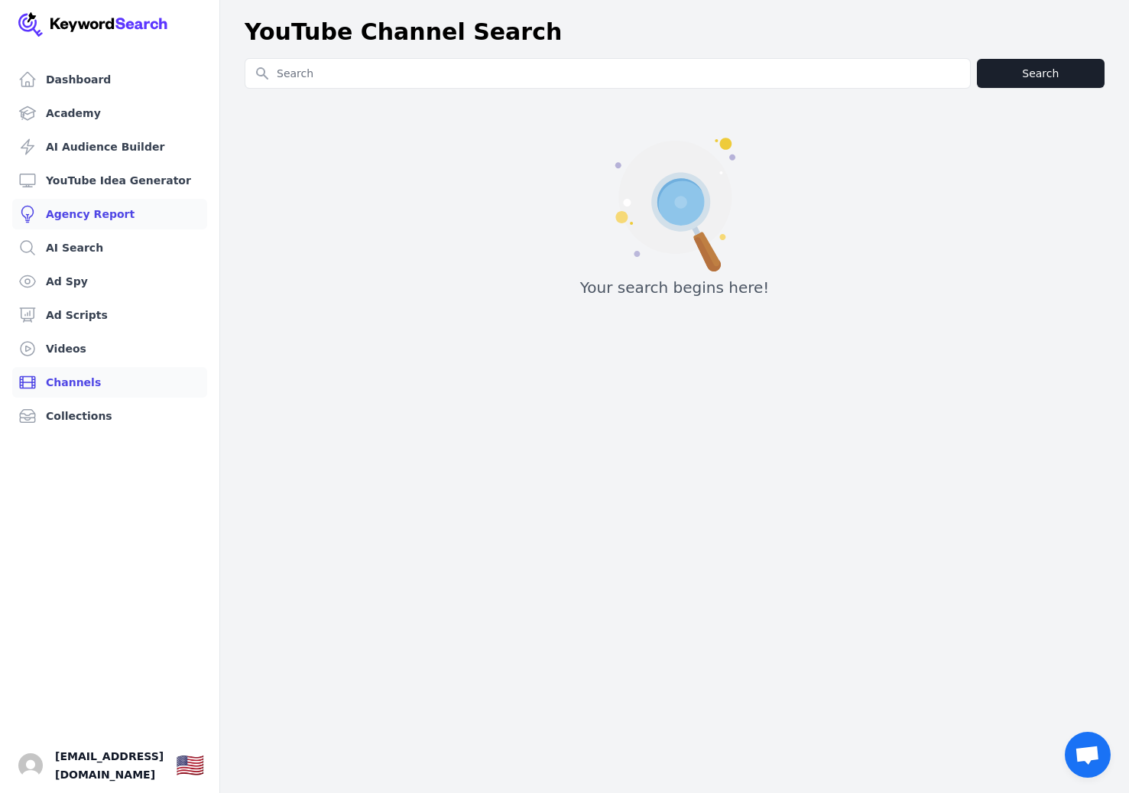
click at [105, 209] on link "Agency Report" at bounding box center [109, 214] width 195 height 31
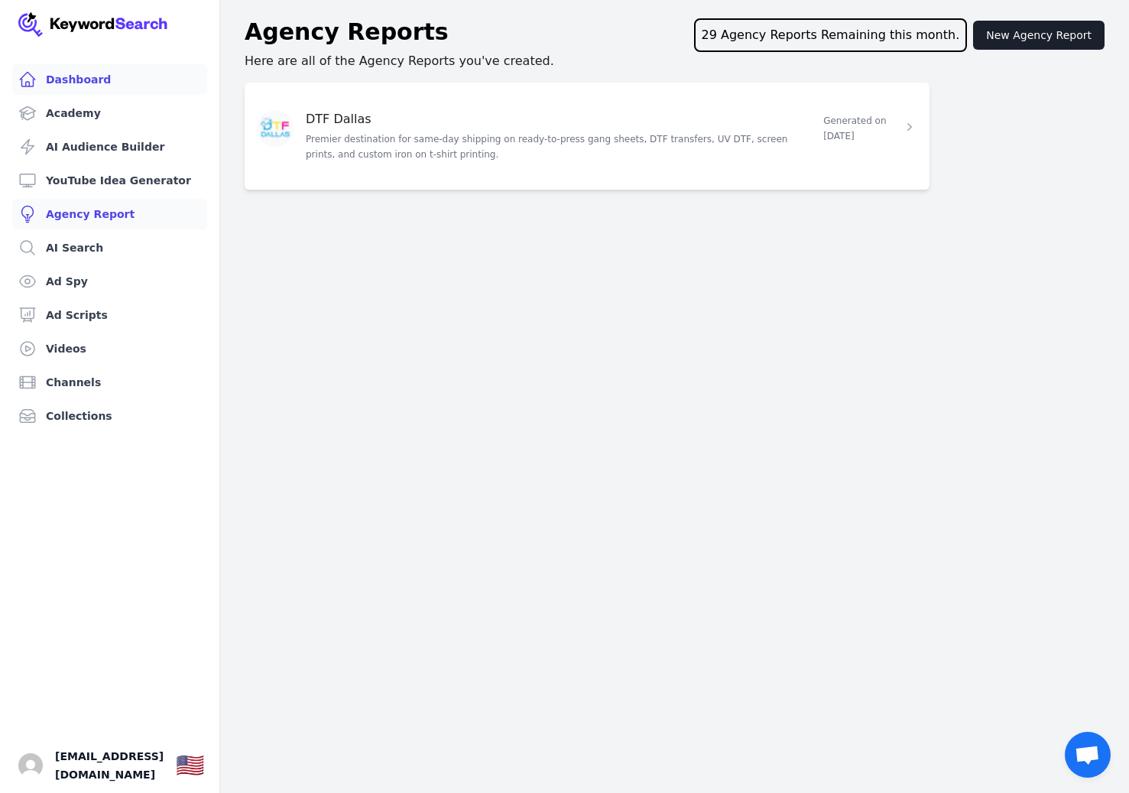
click at [95, 88] on link "Dashboard" at bounding box center [109, 79] width 195 height 31
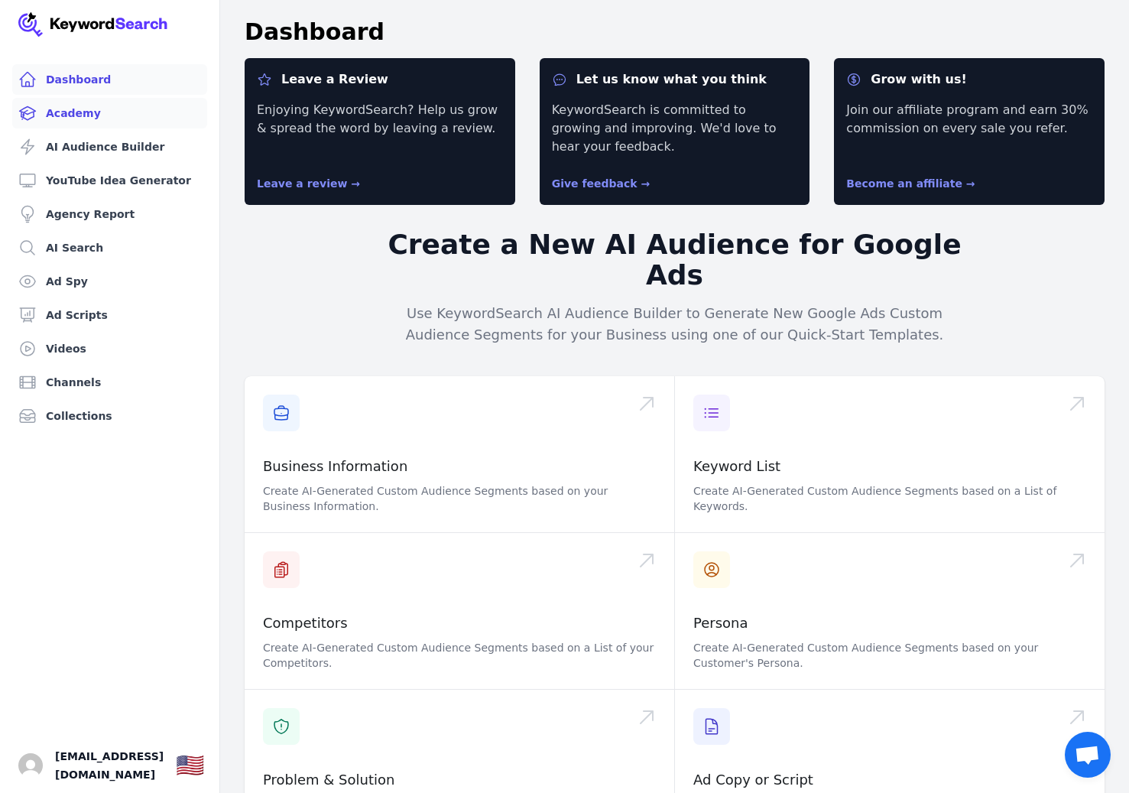
click at [94, 112] on link "Academy" at bounding box center [109, 113] width 195 height 31
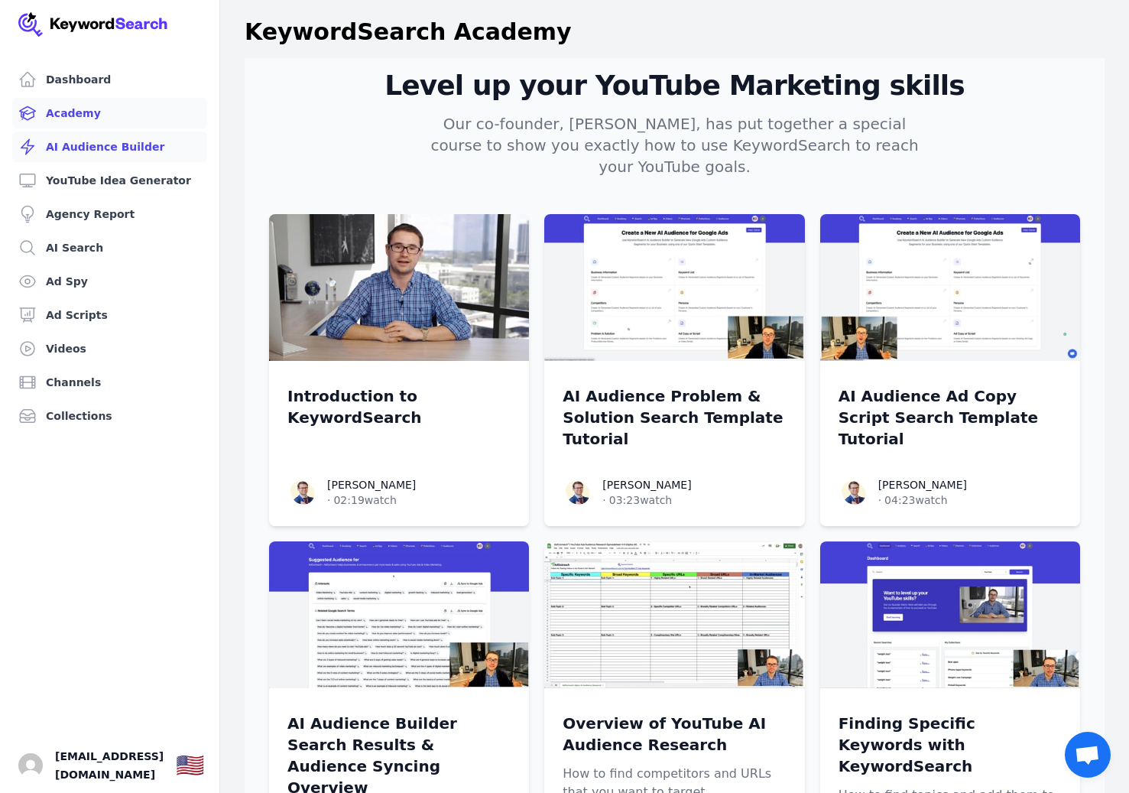
click at [86, 144] on link "AI Audience Builder" at bounding box center [109, 146] width 195 height 31
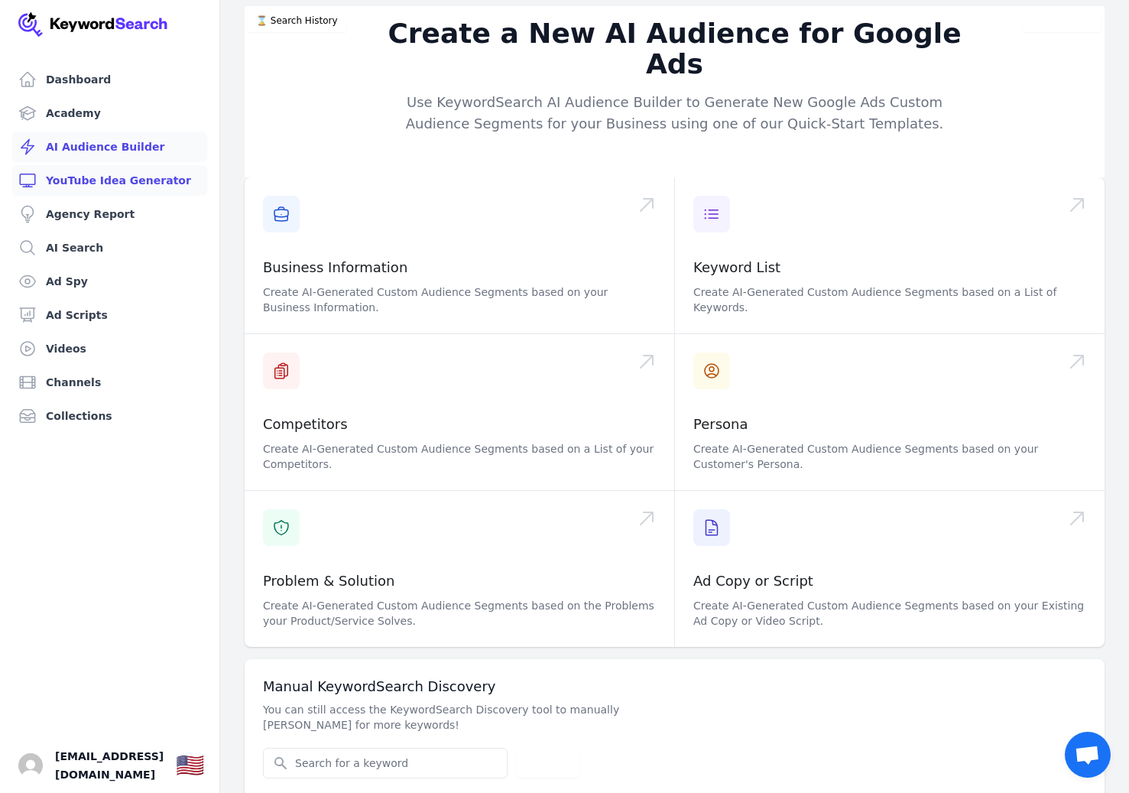
click at [80, 185] on link "YouTube Idea Generator" at bounding box center [109, 180] width 195 height 31
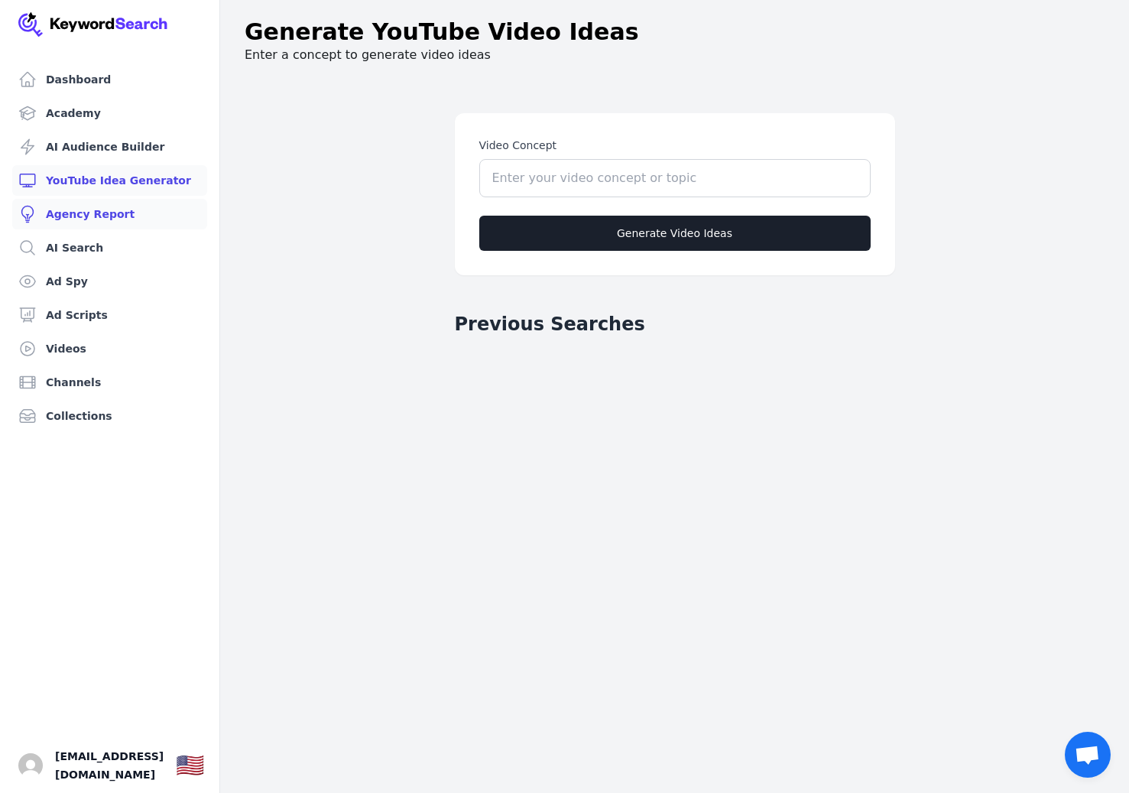
click at [74, 215] on link "Agency Report" at bounding box center [109, 214] width 195 height 31
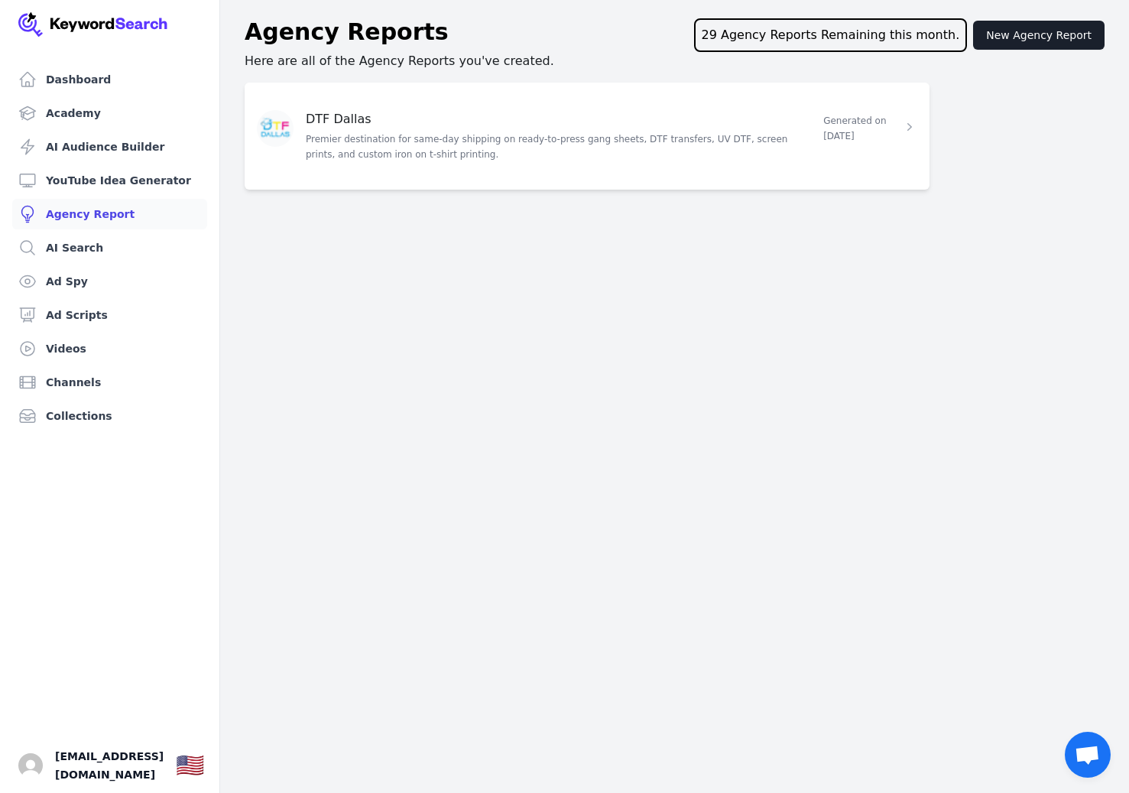
click at [359, 119] on link "DTF Dallas" at bounding box center [339, 119] width 66 height 15
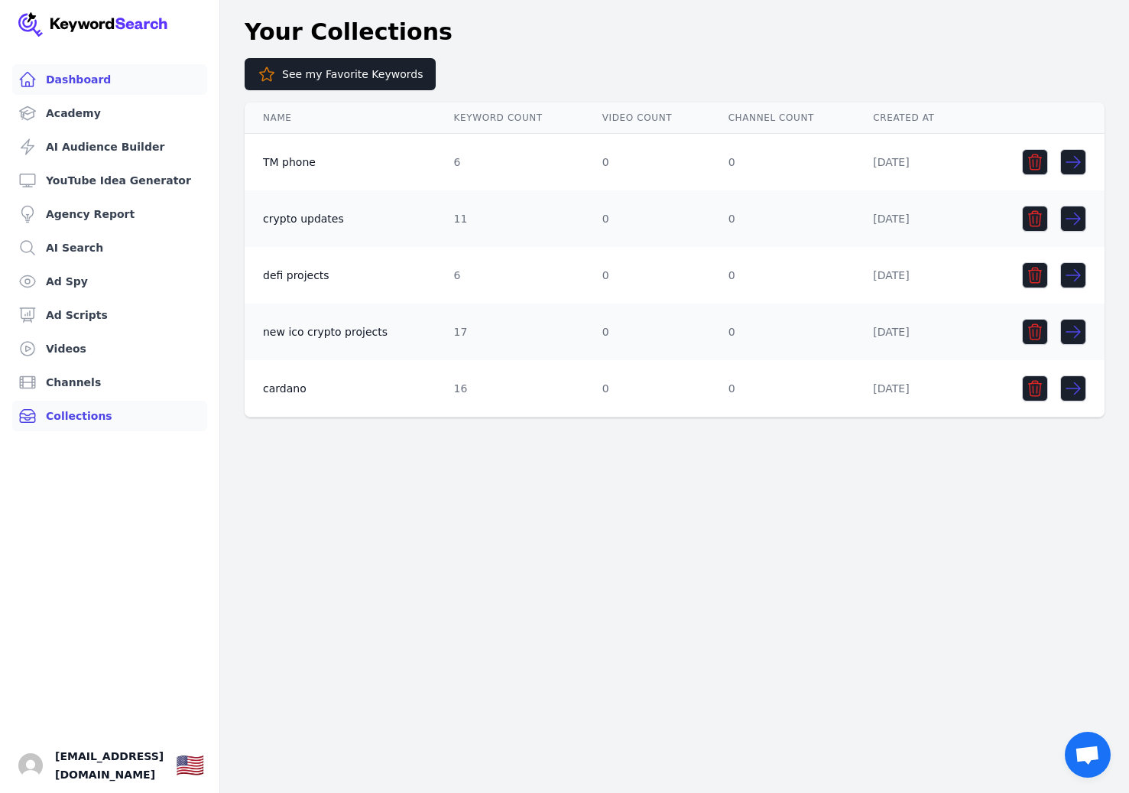
click at [63, 89] on link "Dashboard" at bounding box center [109, 79] width 195 height 31
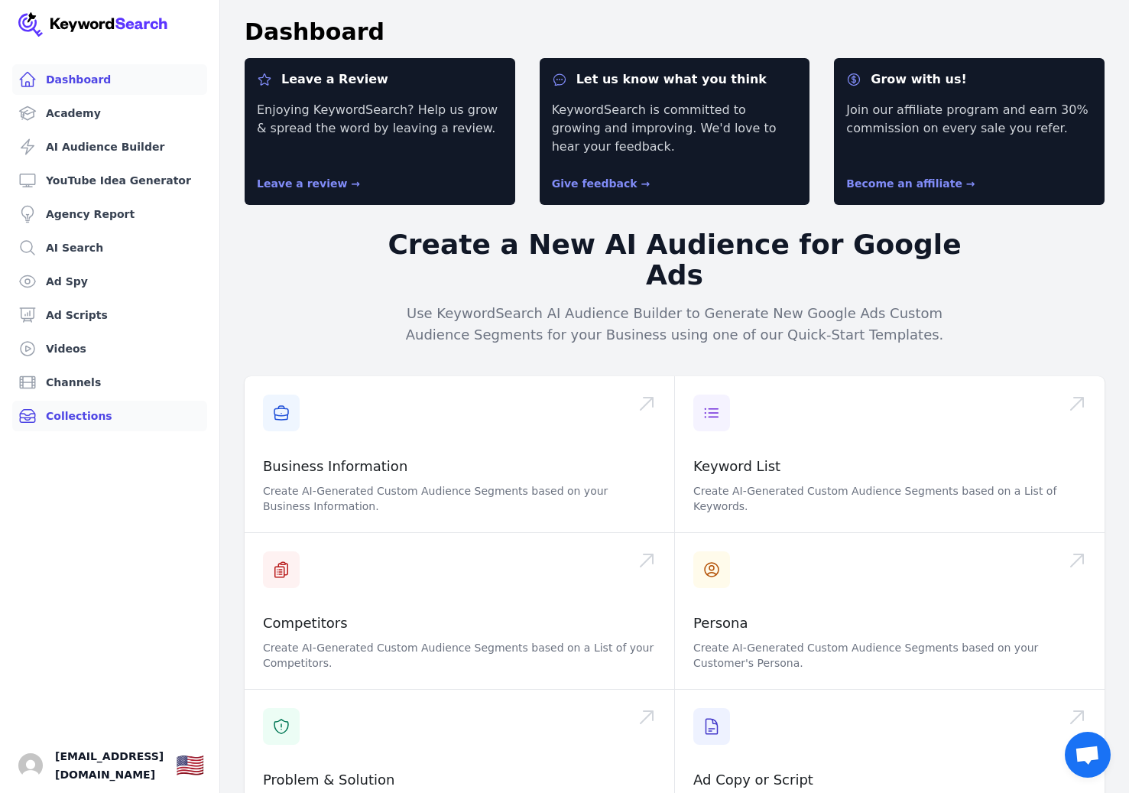
click at [87, 407] on link "Collections" at bounding box center [109, 416] width 195 height 31
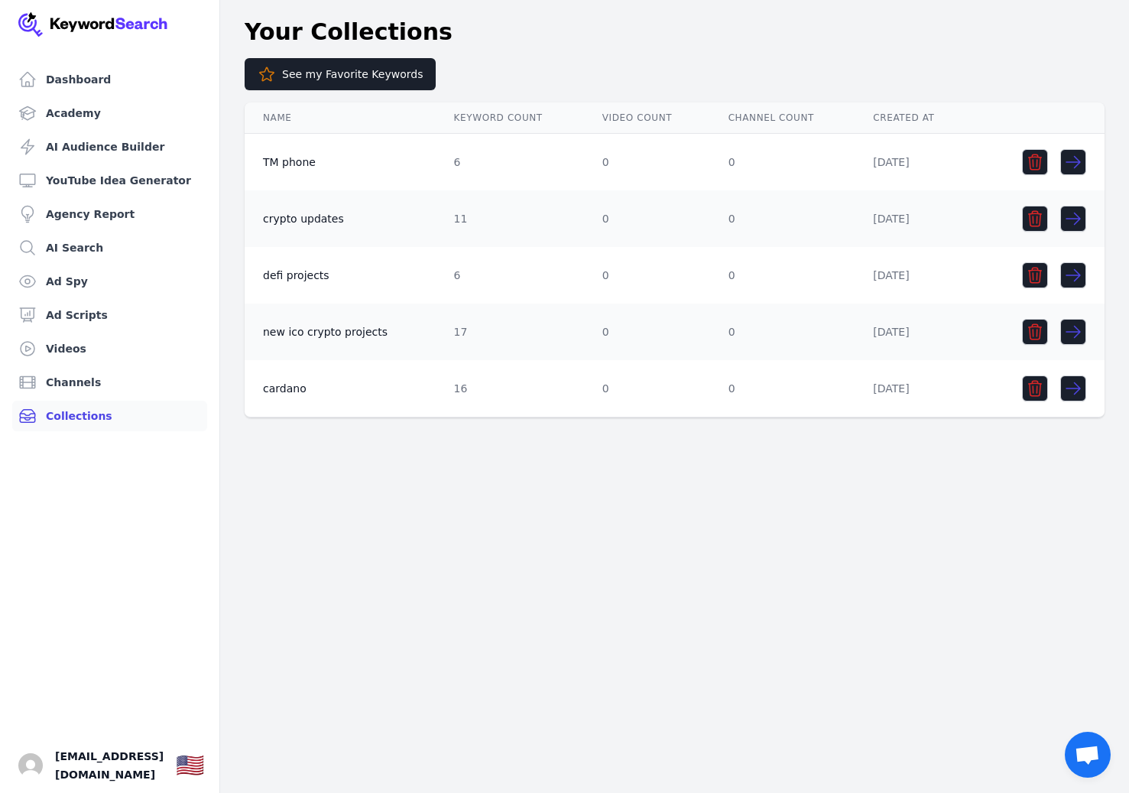
click at [294, 164] on td "TM phone" at bounding box center [340, 162] width 191 height 57
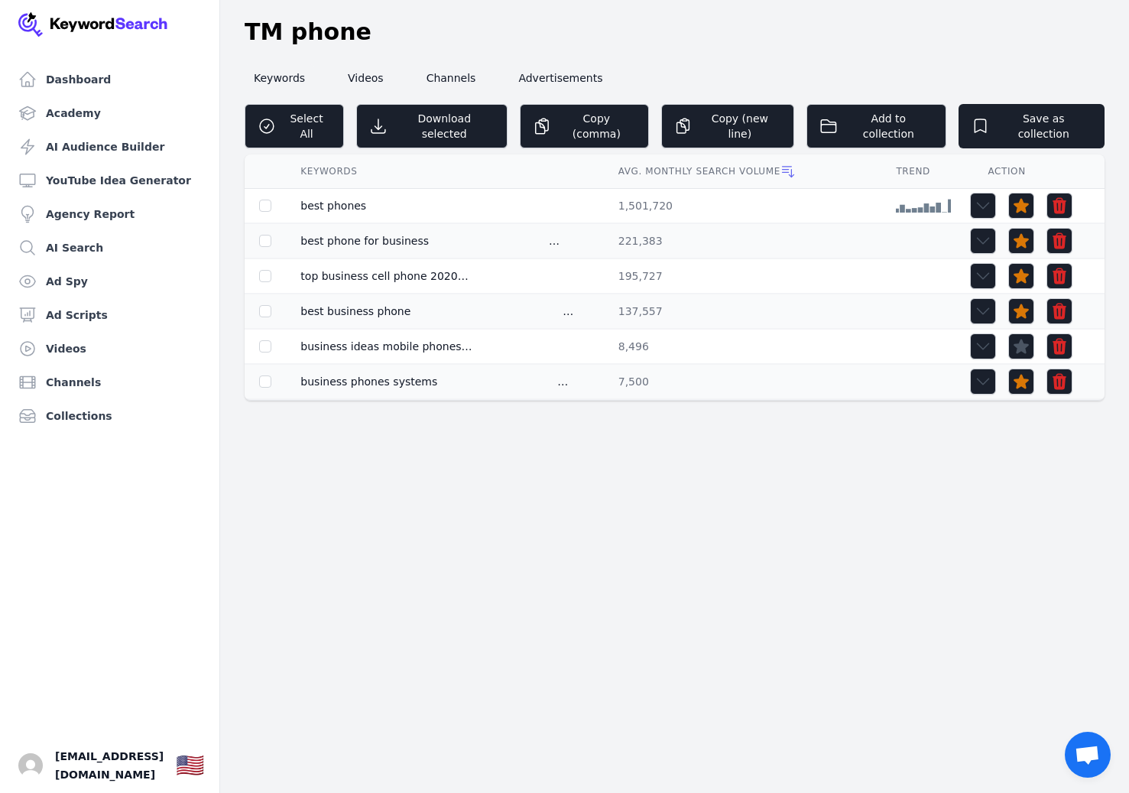
click at [320, 122] on button "Select All" at bounding box center [294, 126] width 99 height 44
checkbox input "true"
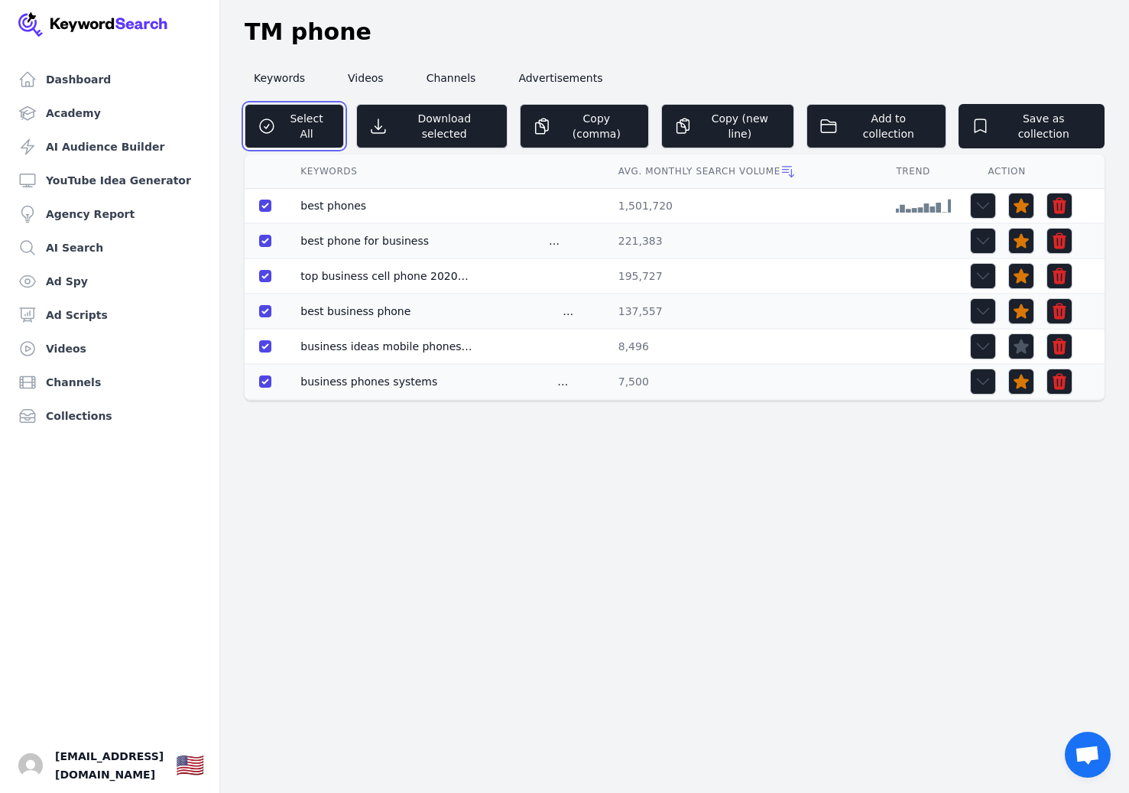
checkbox input "true"
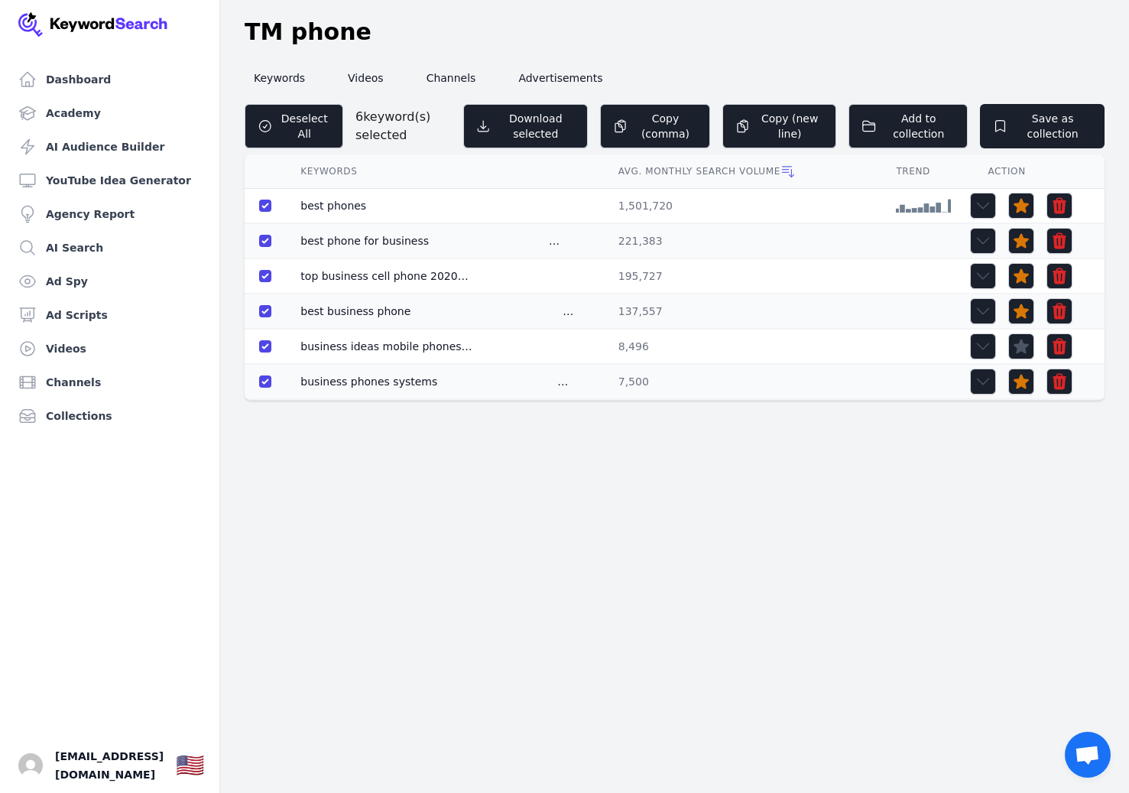
click at [364, 94] on nav "Keywords Videos Channels Advertisements" at bounding box center [675, 78] width 860 height 40
click at [60, 378] on link "Channels" at bounding box center [109, 382] width 195 height 31
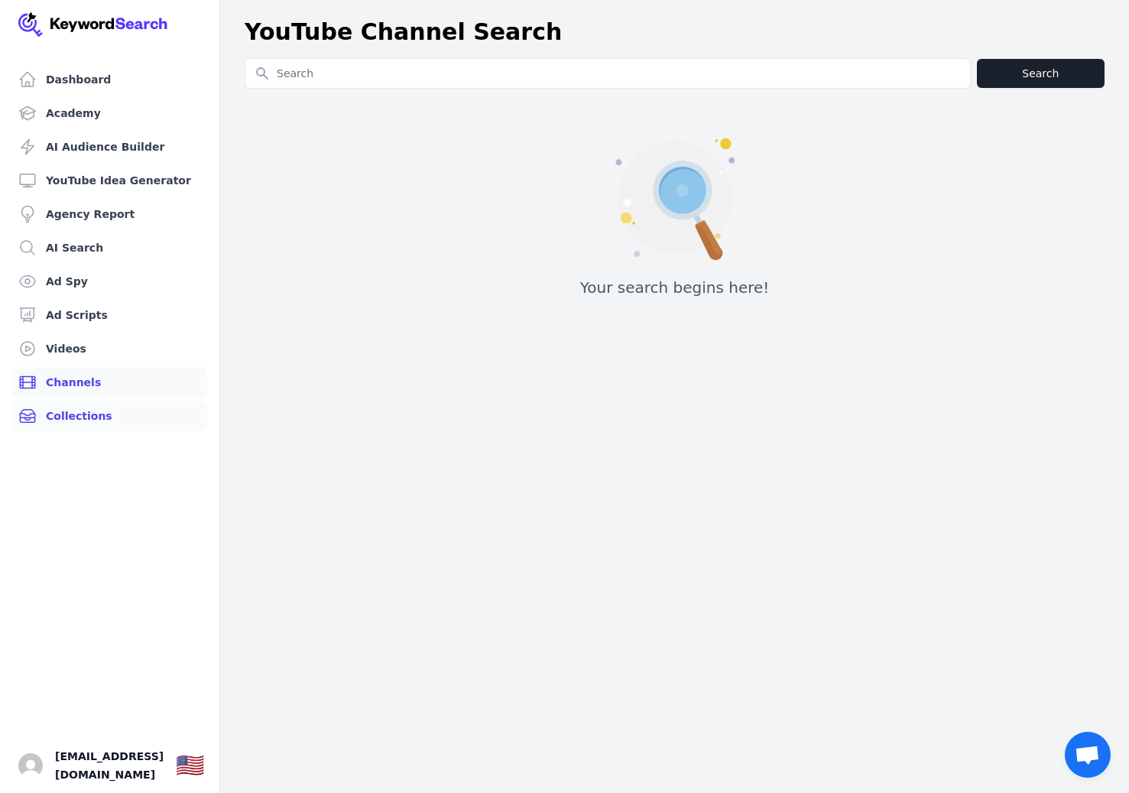
click at [59, 420] on link "Collections" at bounding box center [109, 416] width 195 height 31
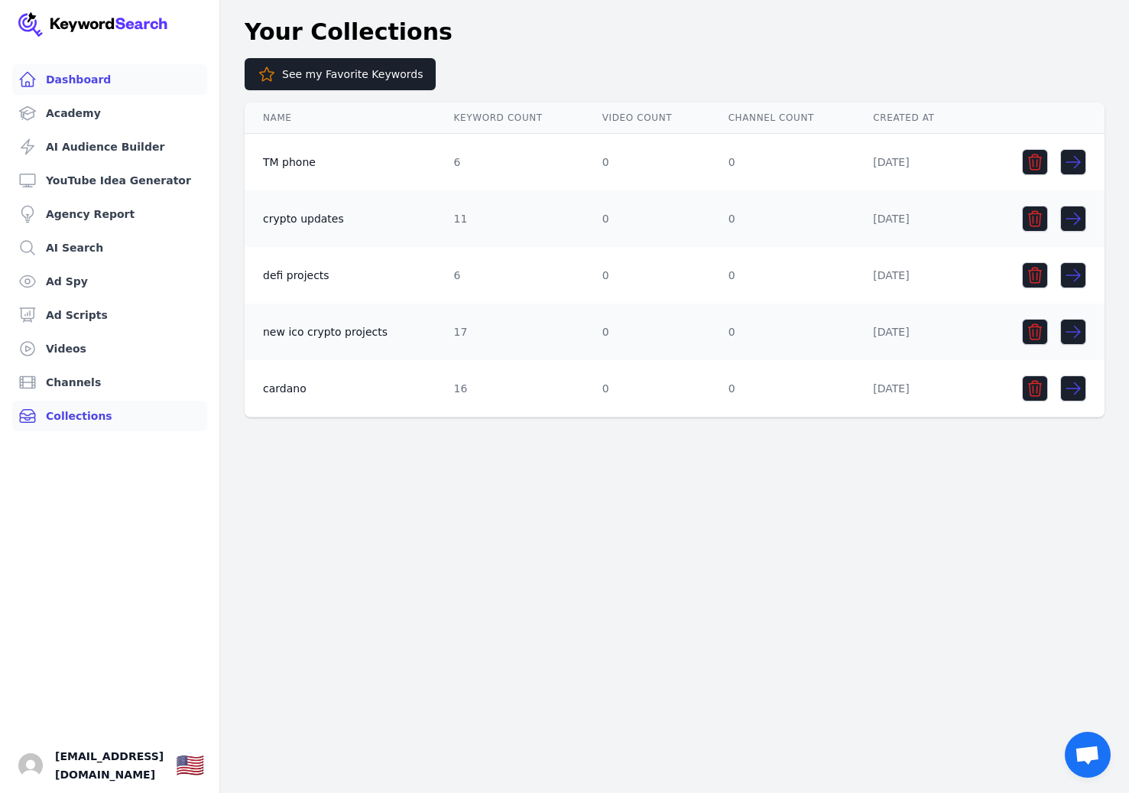
click at [92, 81] on link "Dashboard" at bounding box center [109, 79] width 195 height 31
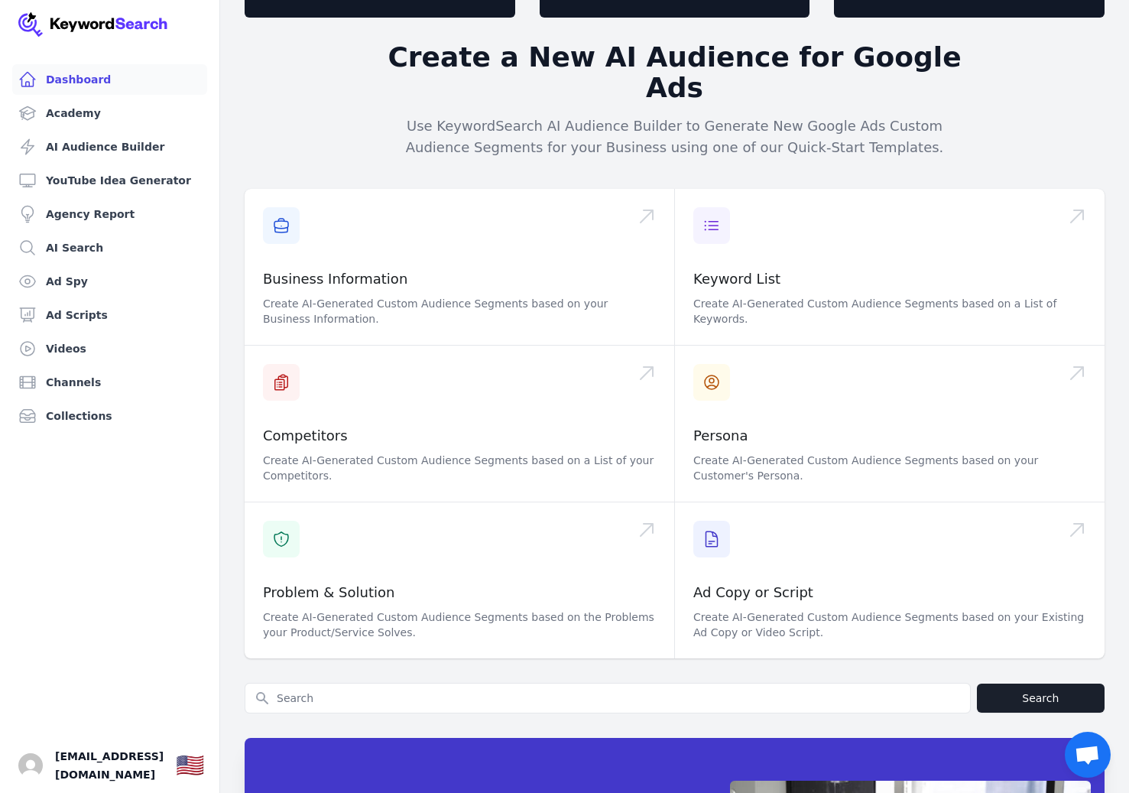
scroll to position [181, 0]
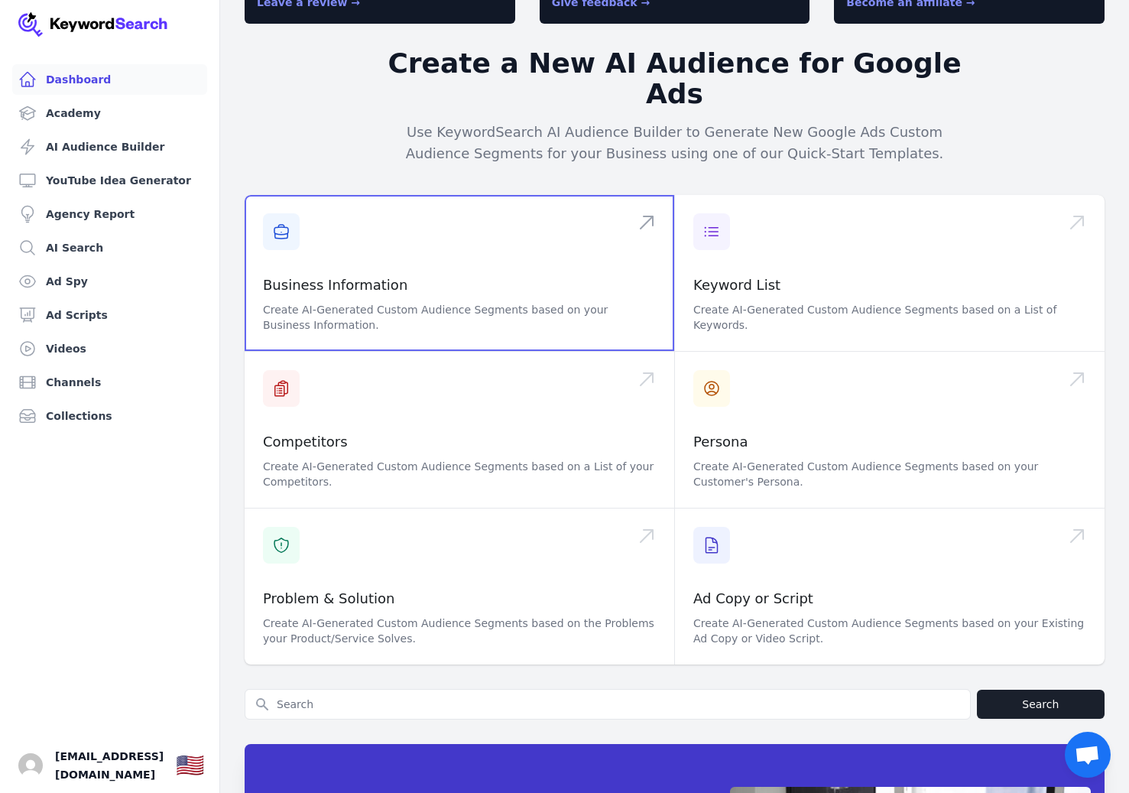
click at [352, 279] on span at bounding box center [460, 273] width 430 height 156
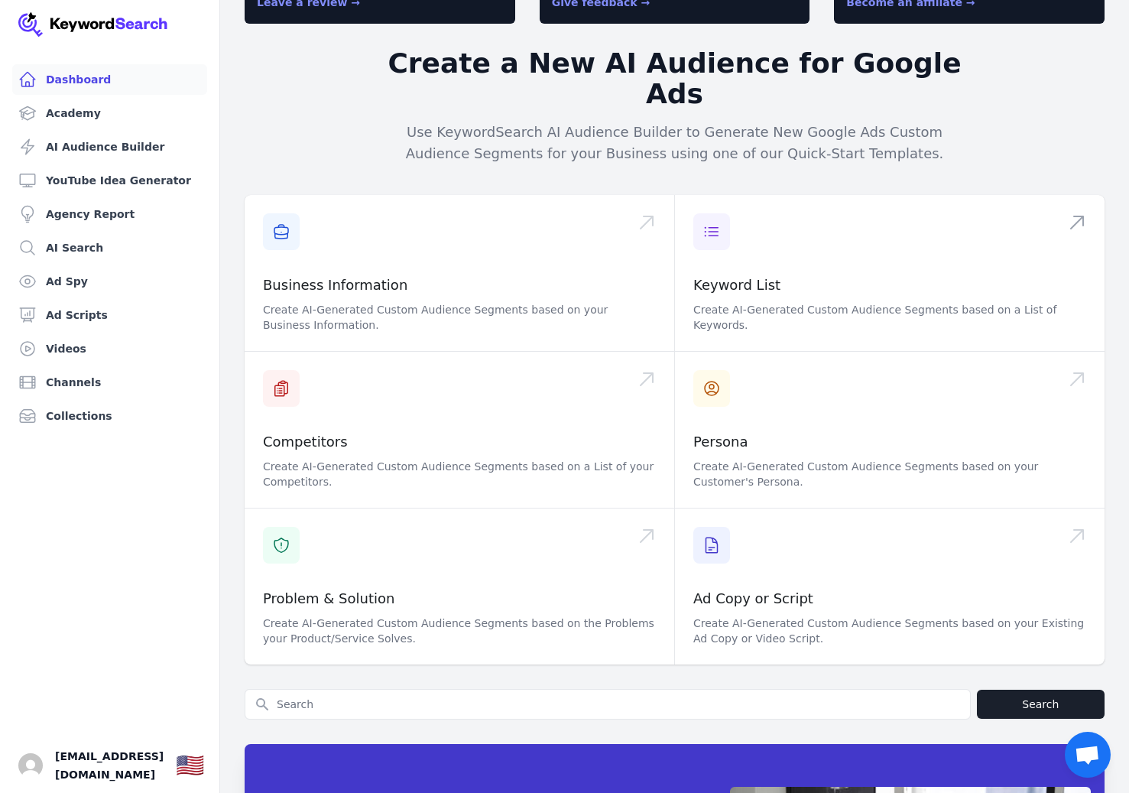
click at [845, 256] on span at bounding box center [890, 273] width 430 height 156
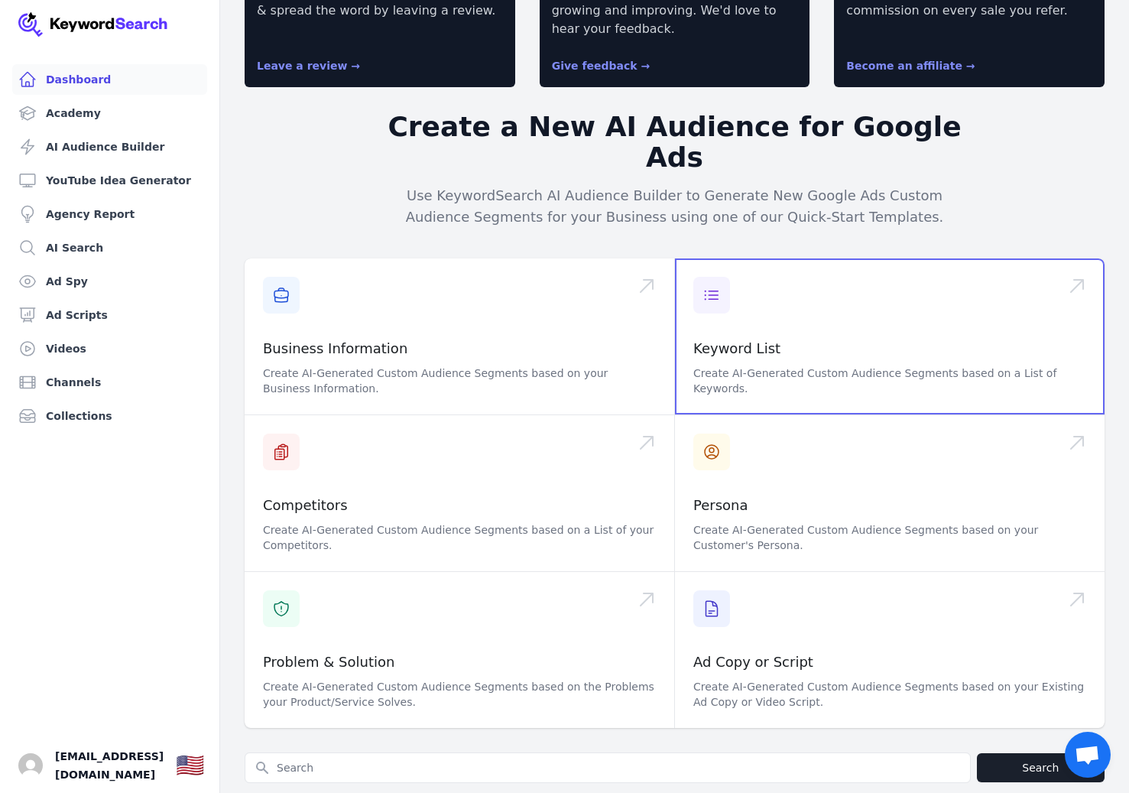
scroll to position [70, 0]
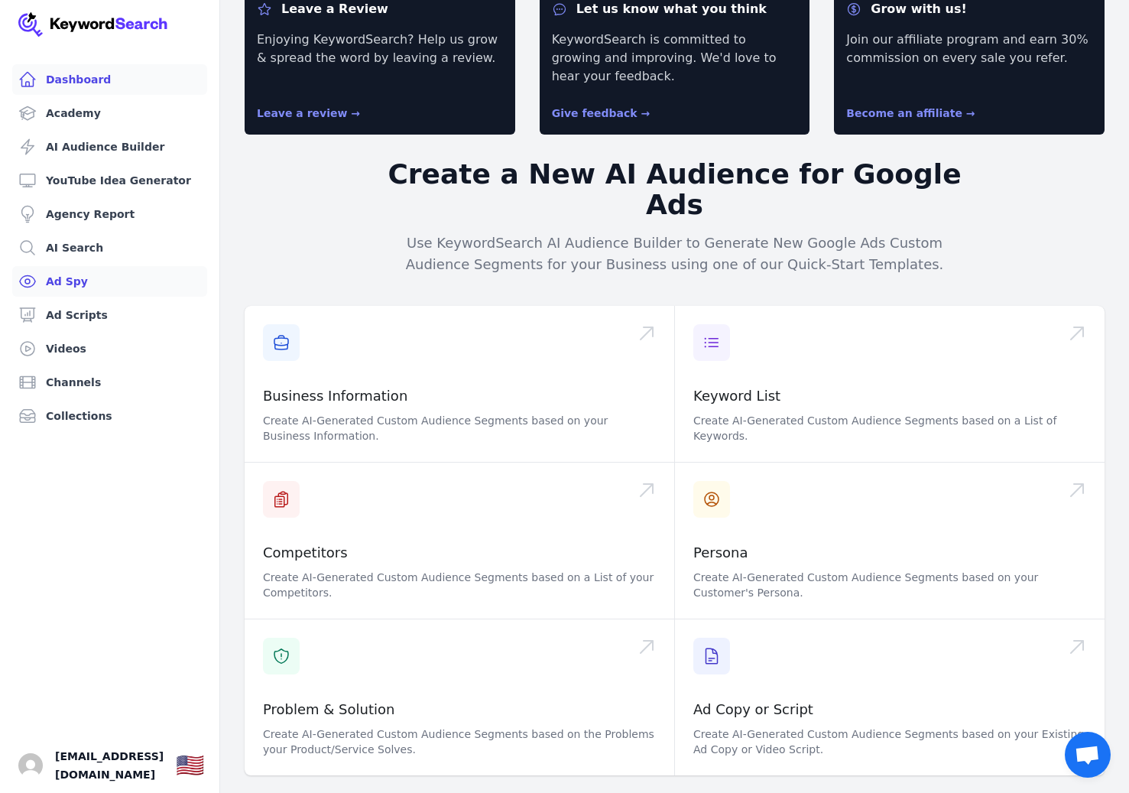
click at [78, 285] on link "Ad Spy" at bounding box center [109, 281] width 195 height 31
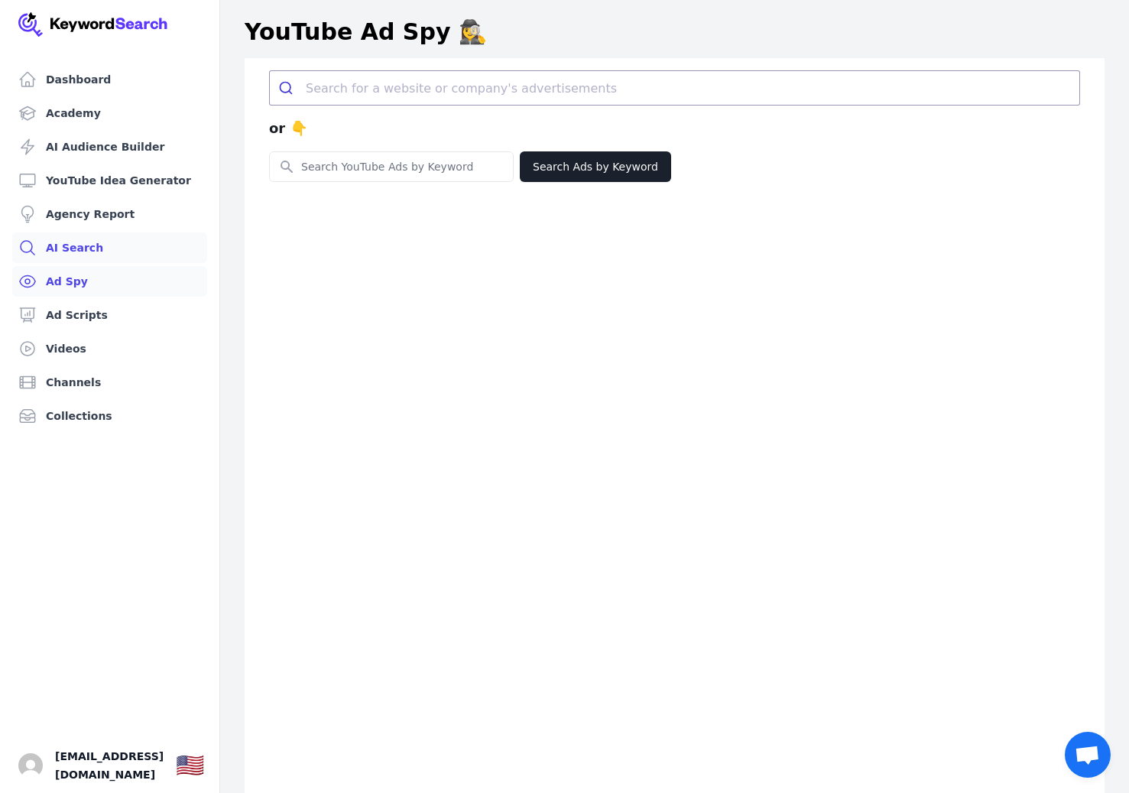
click at [78, 245] on link "AI Search" at bounding box center [109, 247] width 195 height 31
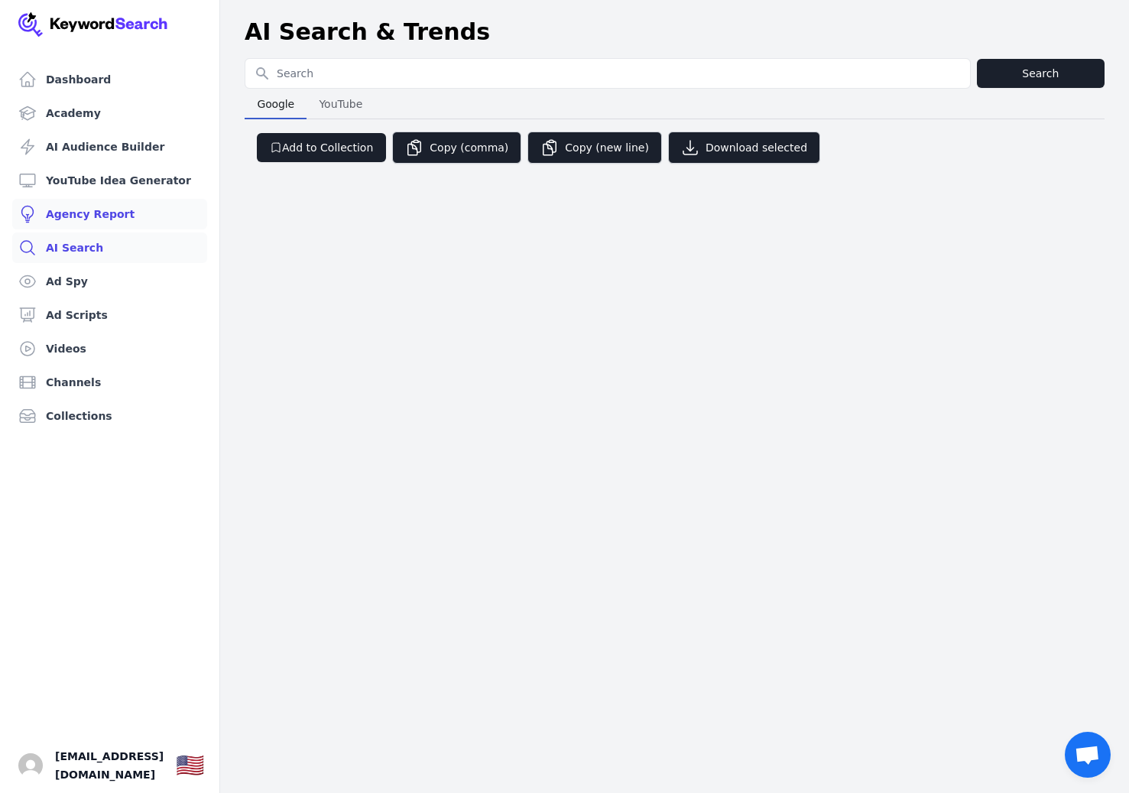
click at [128, 207] on link "Agency Report" at bounding box center [109, 214] width 195 height 31
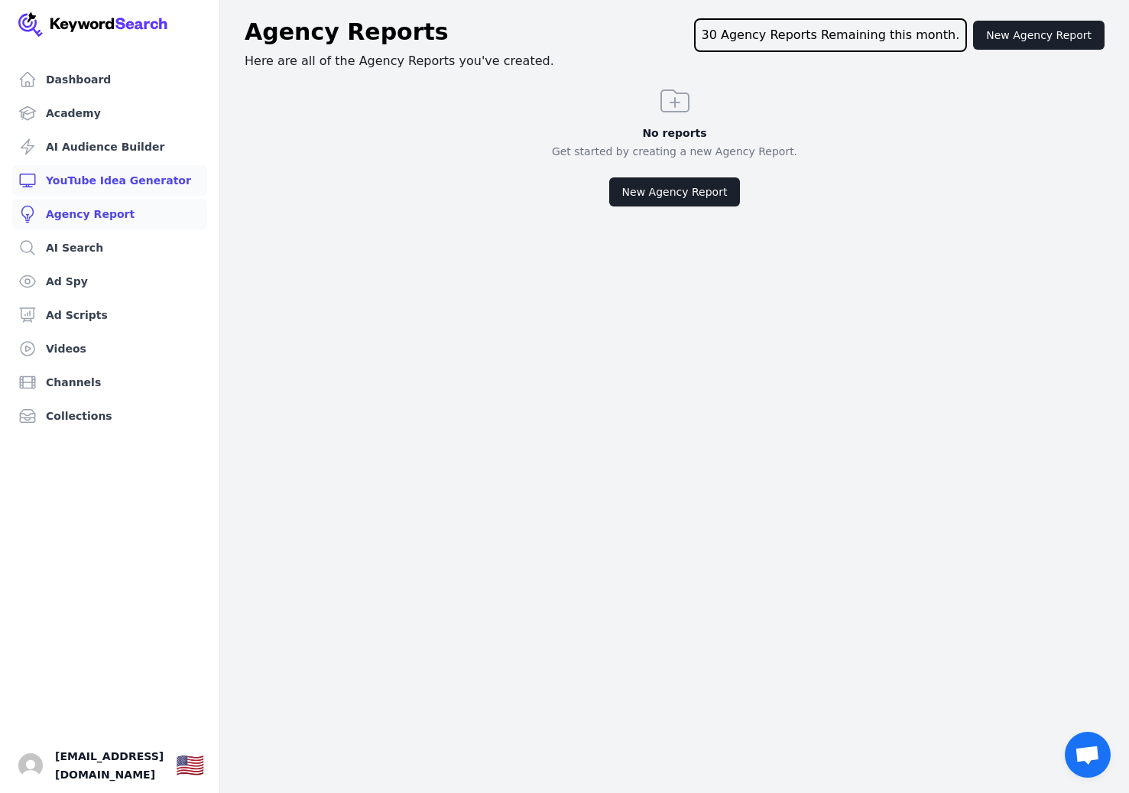
click at [127, 177] on link "YouTube Idea Generator" at bounding box center [109, 180] width 195 height 31
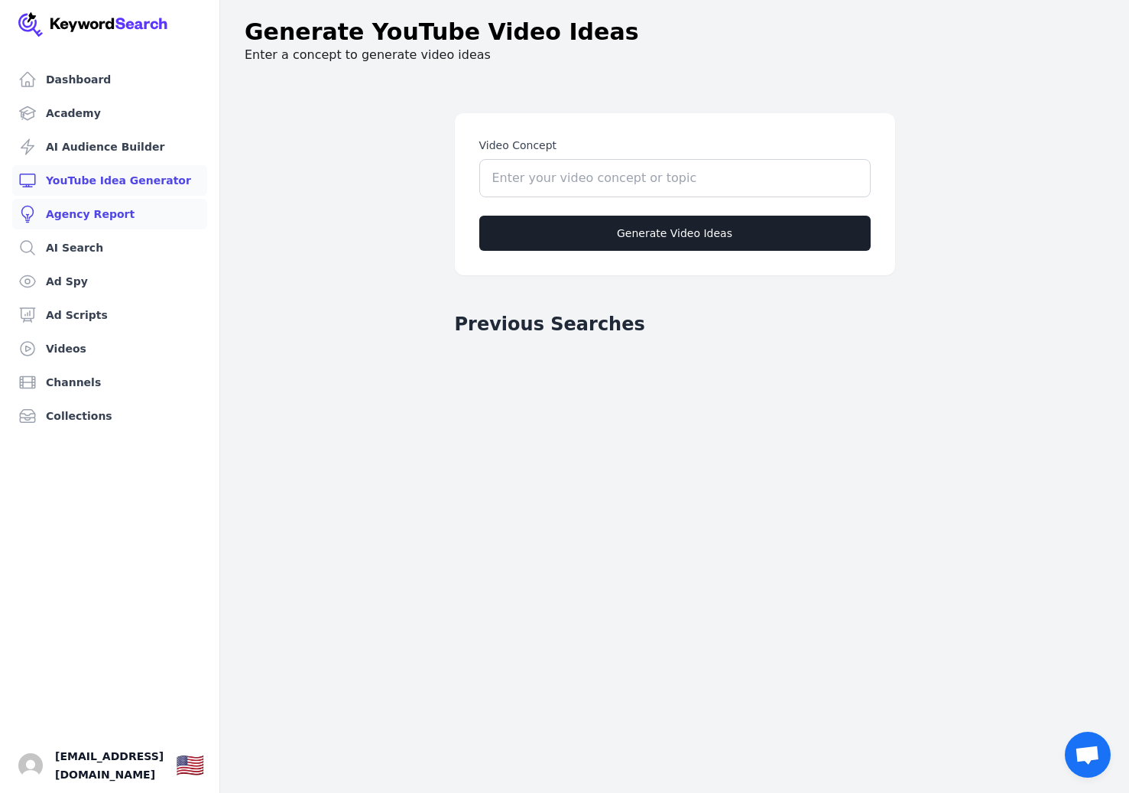
click at [102, 210] on link "Agency Report" at bounding box center [109, 214] width 195 height 31
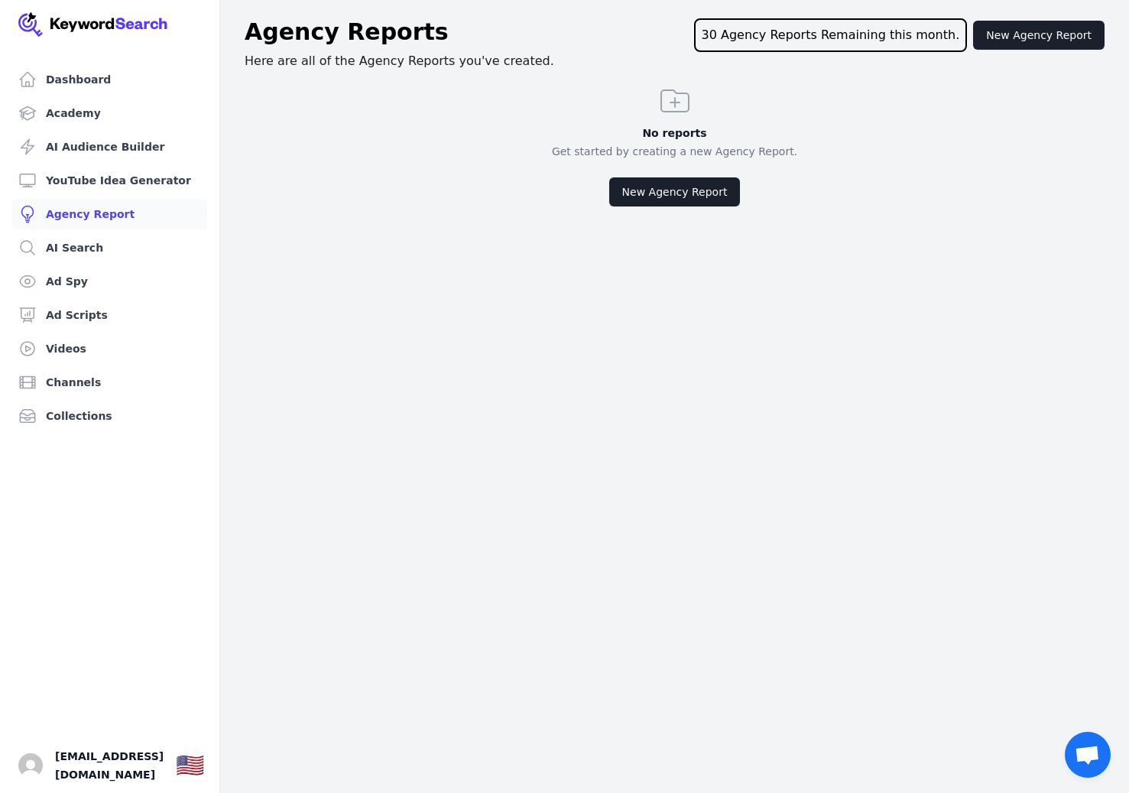
click at [909, 38] on div "30 Agency Reports Remaining this month." at bounding box center [831, 35] width 274 height 34
click at [687, 190] on button "New Agency Report" at bounding box center [674, 191] width 131 height 29
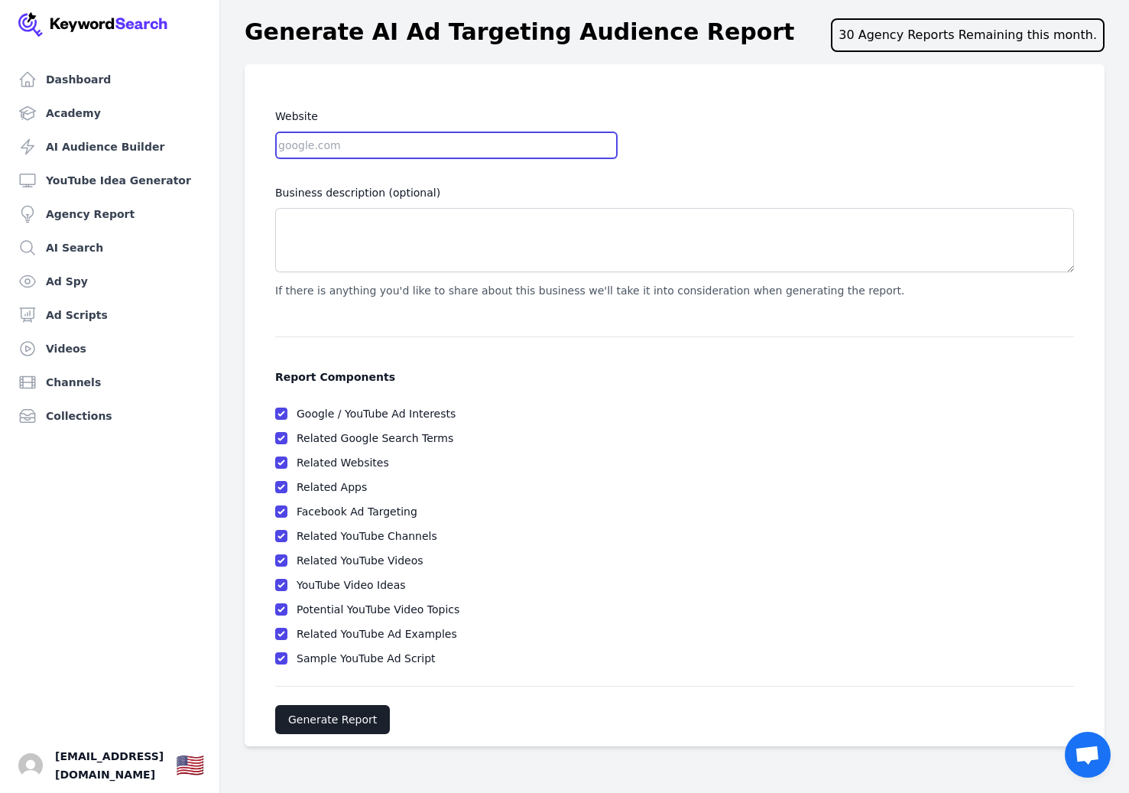
click at [411, 157] on input "Website" at bounding box center [446, 145] width 343 height 28
paste input "https://dtfdallas.com/"
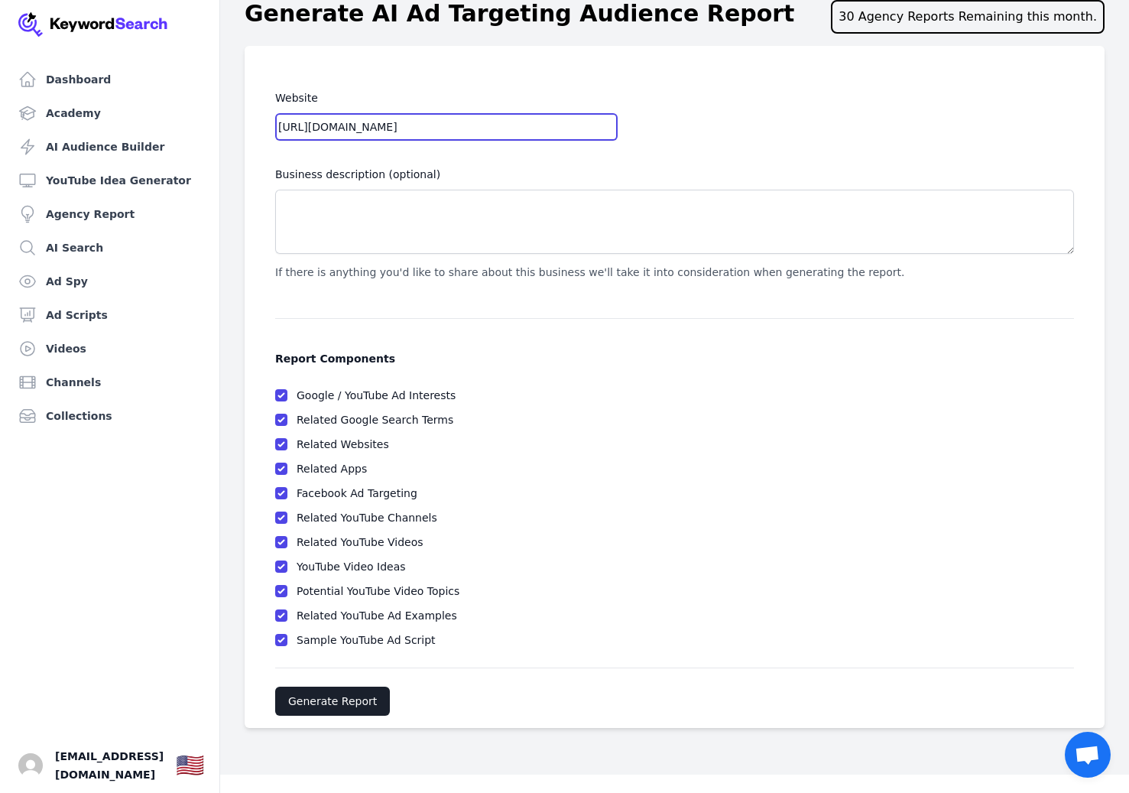
type input "https://dtfdallas.com/"
click at [346, 701] on button "Generate Report" at bounding box center [332, 701] width 115 height 29
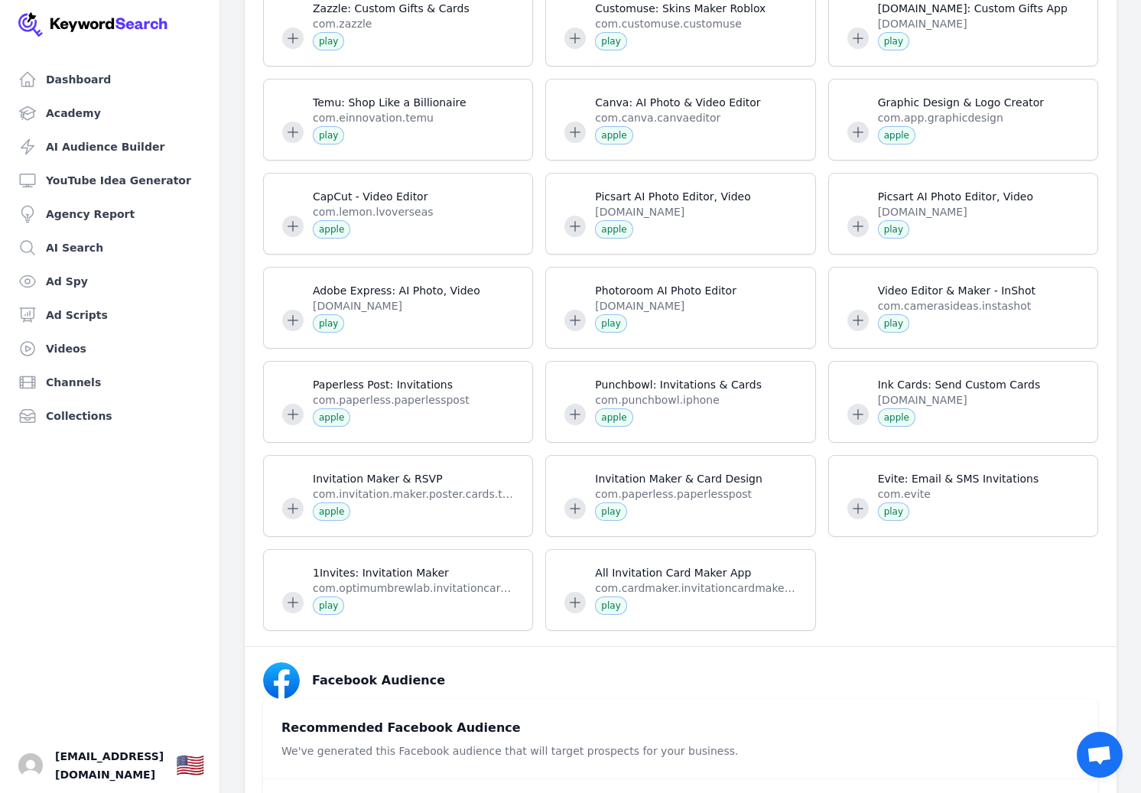
scroll to position [856, 0]
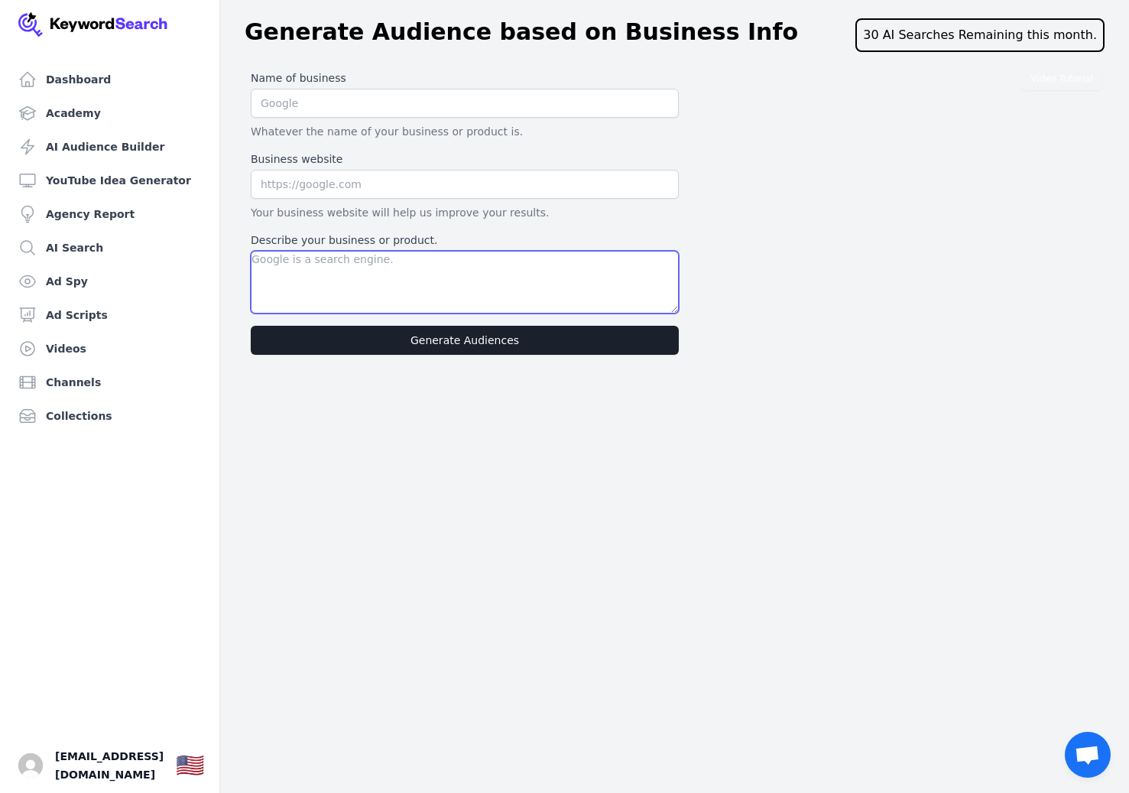
click at [300, 272] on textarea "Describe your business or product." at bounding box center [465, 282] width 428 height 63
type textarea "t-shirt print and supplies"
click at [359, 175] on input "text" at bounding box center [465, 184] width 428 height 29
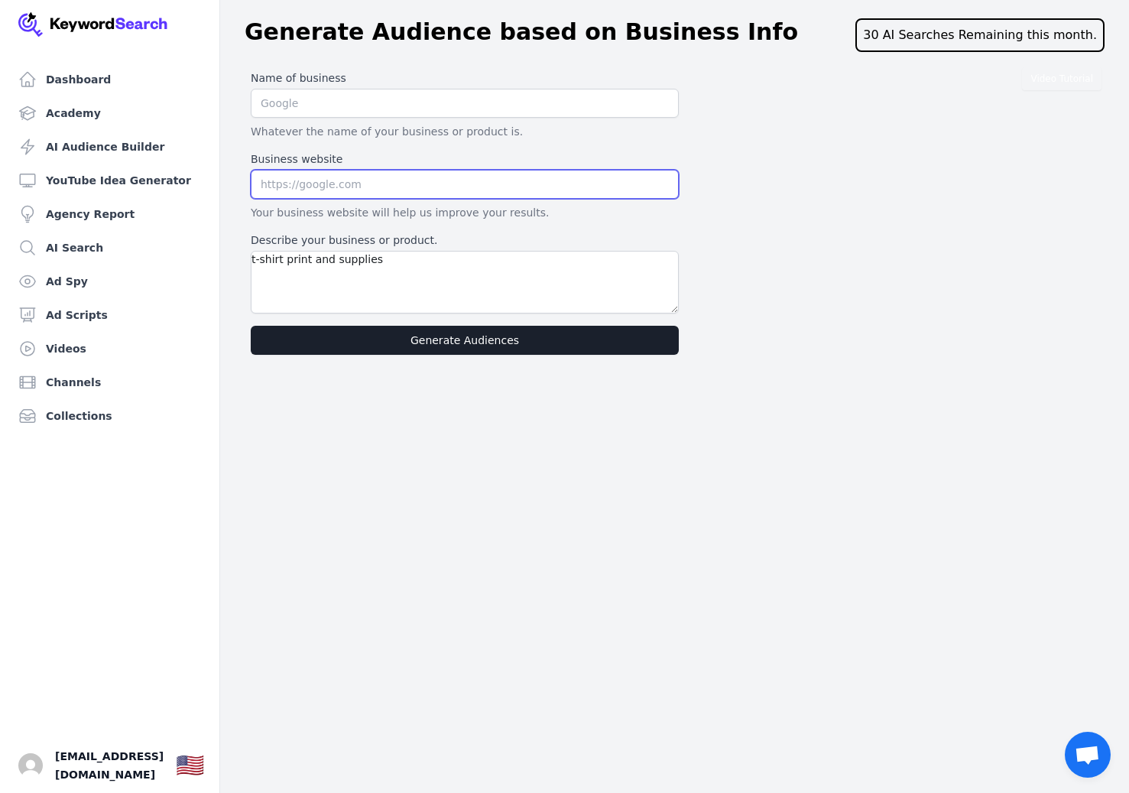
paste input "https://dtfdallas.com/"
type input "https://dtfdallas.com/"
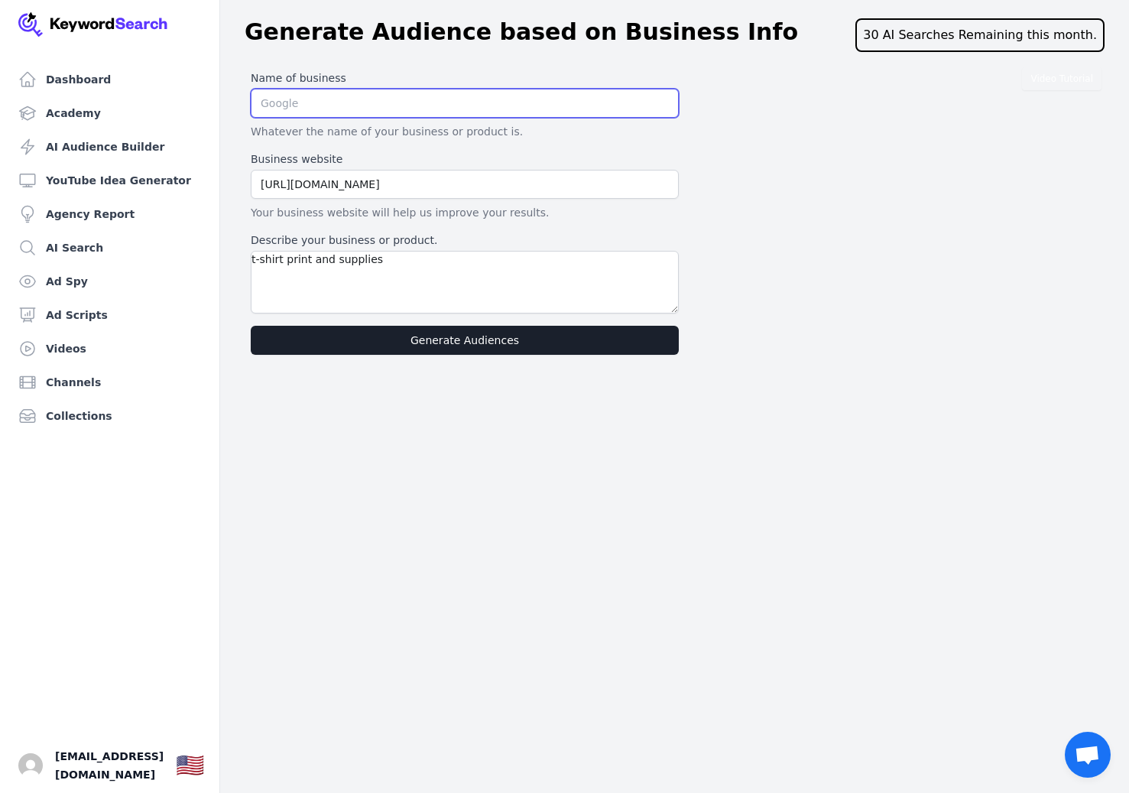
click at [404, 114] on input "text" at bounding box center [465, 103] width 428 height 29
type input "DTF Dallas"
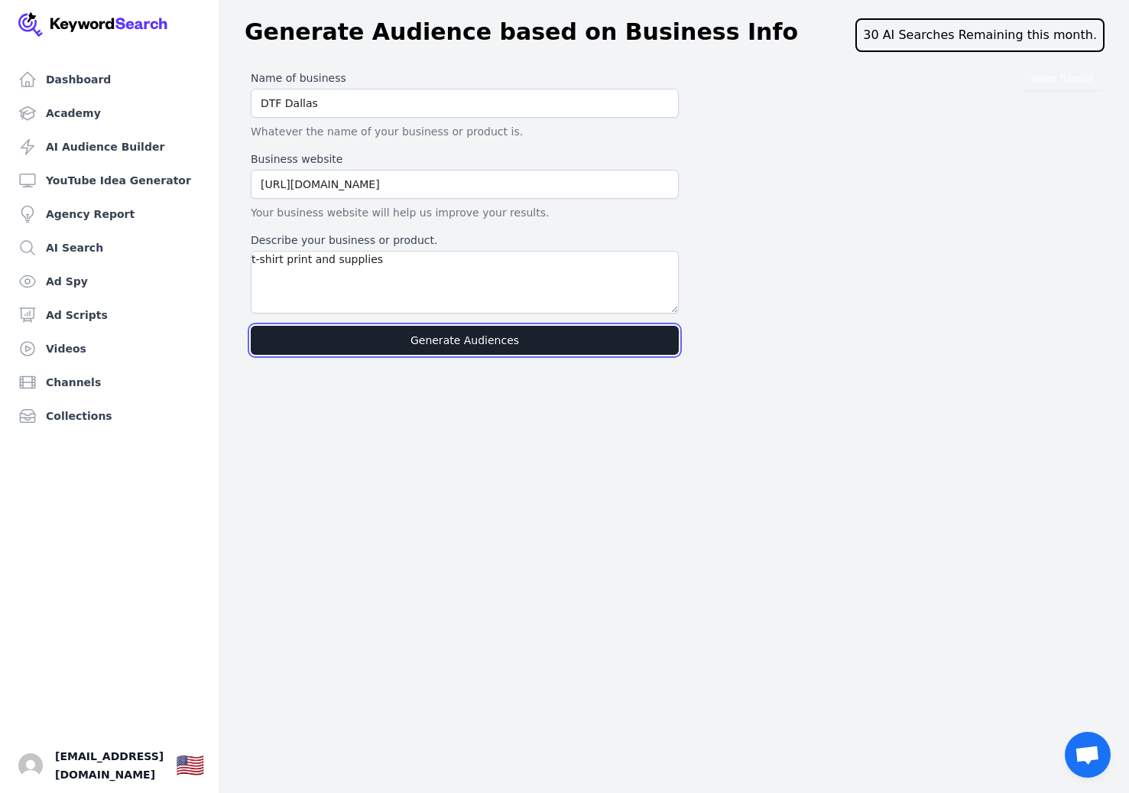
click at [416, 336] on button "Generate Audiences" at bounding box center [465, 340] width 428 height 29
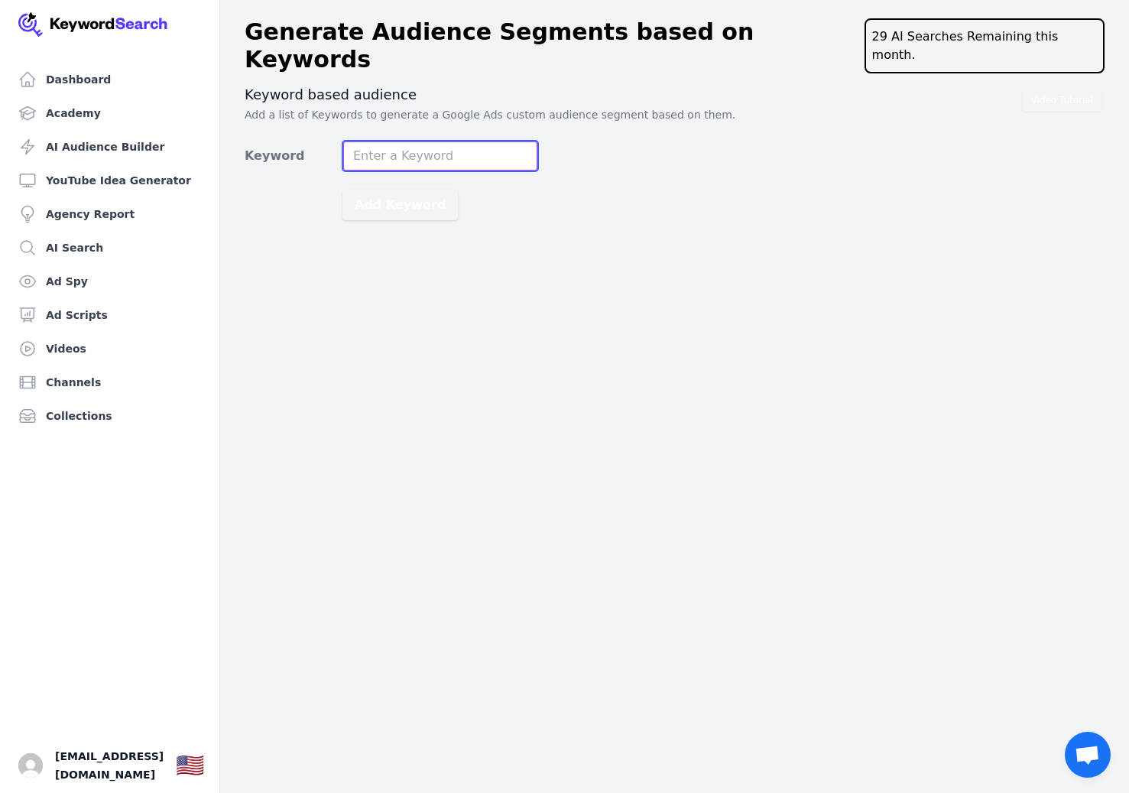
click at [409, 141] on input "Keyword" at bounding box center [441, 156] width 196 height 31
click at [421, 141] on input "Keyword" at bounding box center [441, 156] width 196 height 31
paste input "Dtf prints"
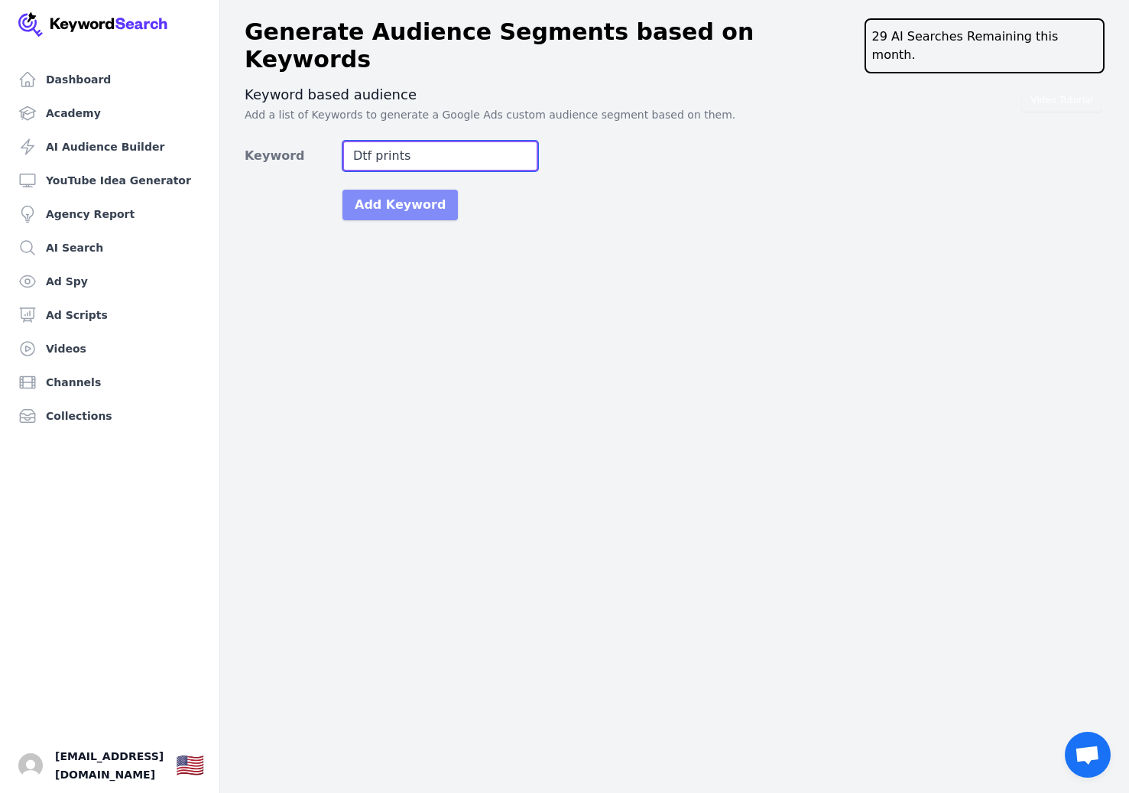
type input "Dtf prints"
click at [383, 190] on button "Add Keyword" at bounding box center [400, 205] width 115 height 31
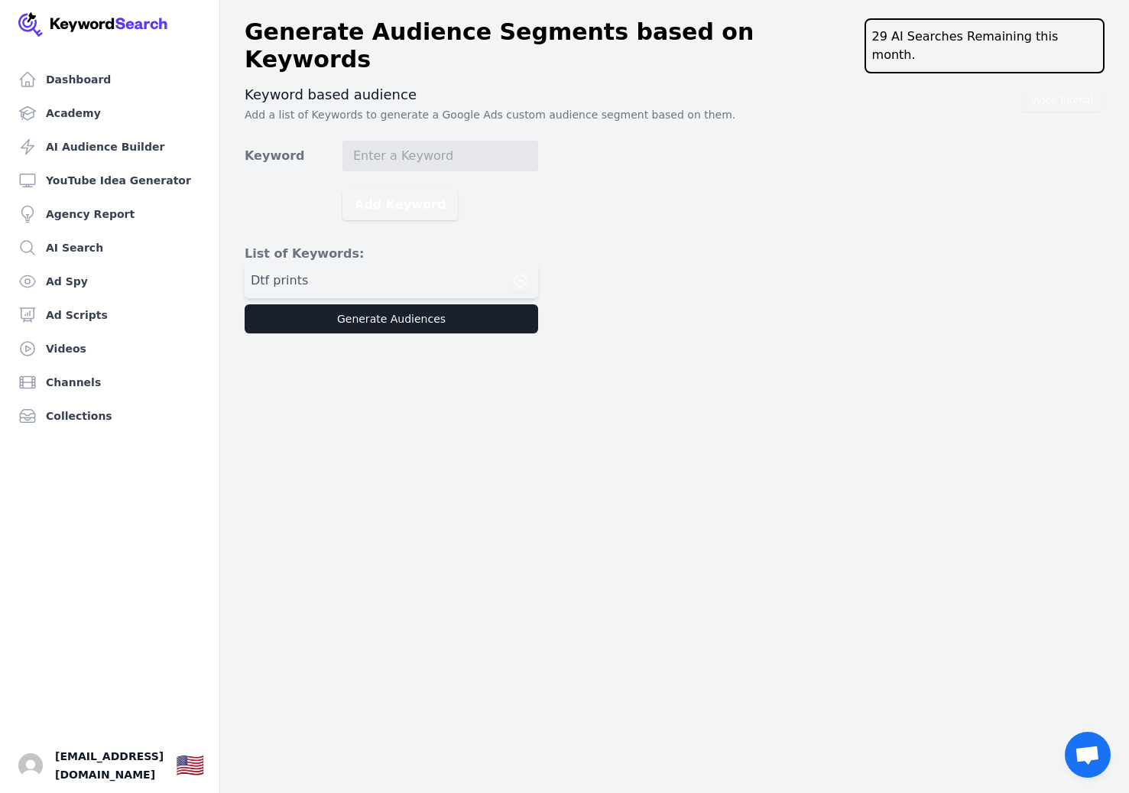
click at [348, 304] on button "Generate Audiences" at bounding box center [392, 318] width 294 height 29
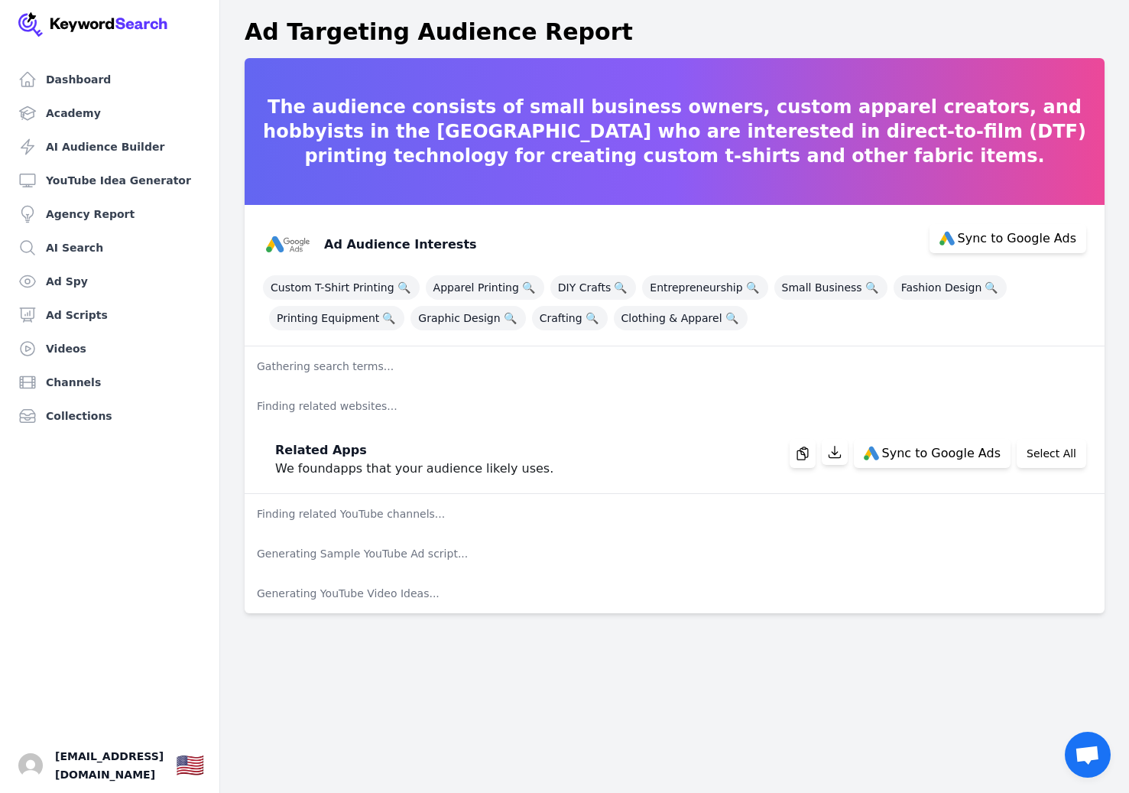
click at [242, 258] on div "The audience consists of small business owners, custom apparel creators, and ho…" at bounding box center [674, 335] width 909 height 555
